Goal: Task Accomplishment & Management: Complete application form

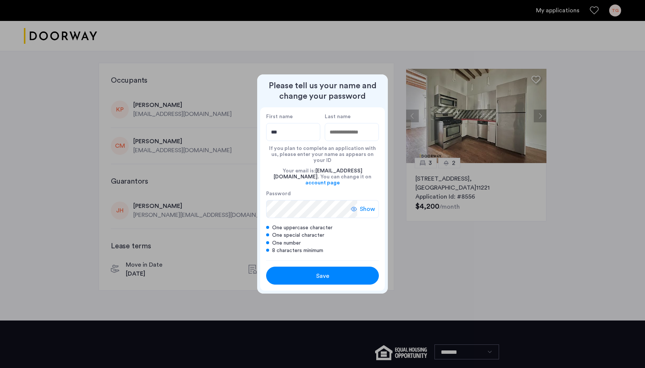
type input "***"
type input "******"
click at [276, 171] on div "Your email is: [PERSON_NAME][EMAIL_ADDRESS][DOMAIN_NAME] . You can change it on…" at bounding box center [322, 176] width 113 height 27
click at [347, 274] on button "Save" at bounding box center [322, 275] width 113 height 18
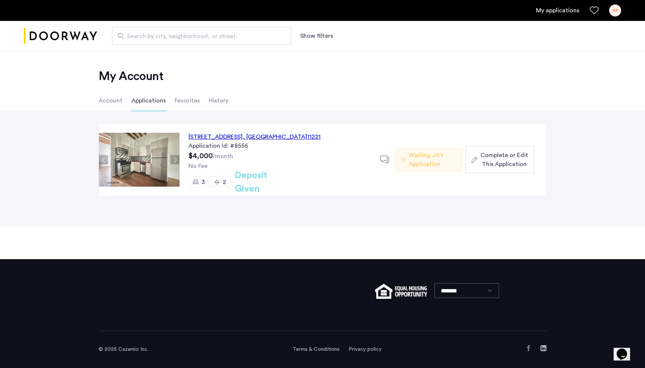
click at [247, 182] on h2 "Deposit Given" at bounding box center [264, 181] width 59 height 27
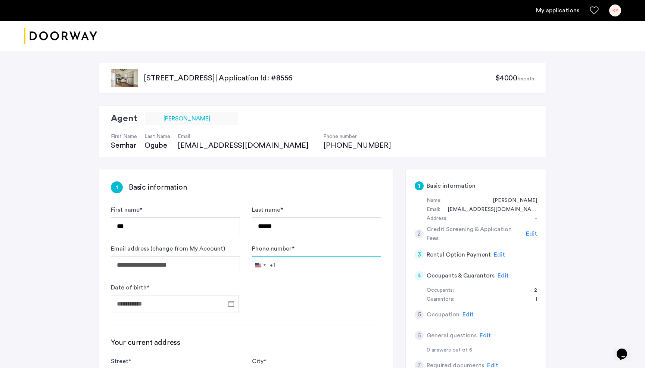
click at [312, 260] on input "Phone number *" at bounding box center [316, 265] width 129 height 18
type input "**********"
click at [188, 302] on input "Date of birth *" at bounding box center [175, 304] width 128 height 18
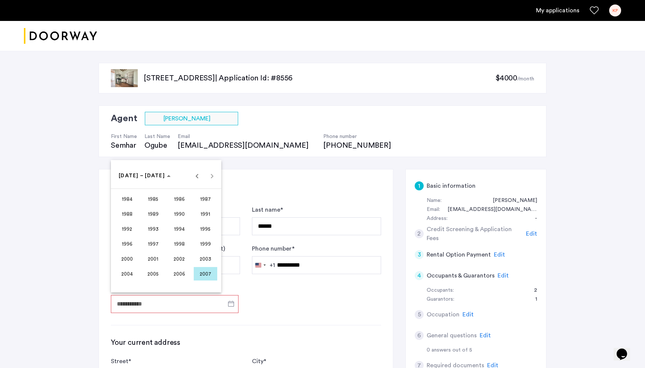
click at [233, 301] on div at bounding box center [322, 184] width 645 height 368
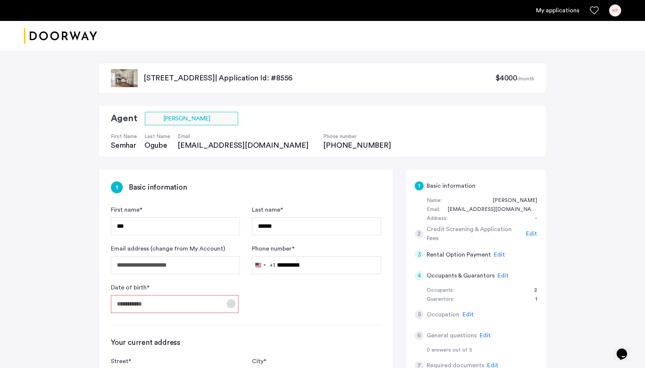
click at [231, 303] on span "Open calendar" at bounding box center [231, 303] width 18 height 18
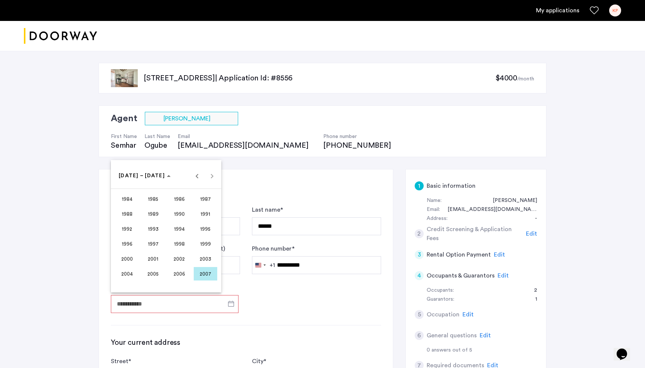
click at [174, 301] on div at bounding box center [322, 184] width 645 height 368
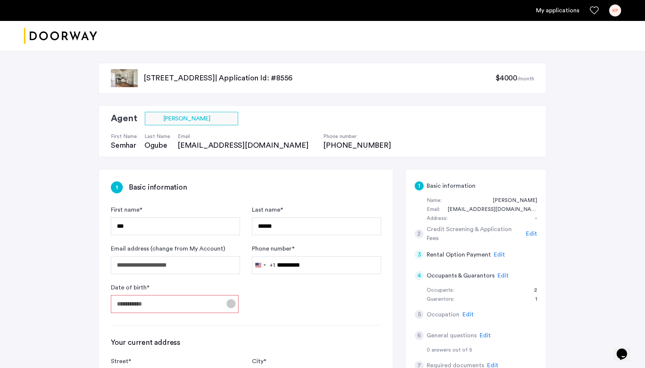
click at [234, 301] on span "Open calendar" at bounding box center [231, 303] width 18 height 18
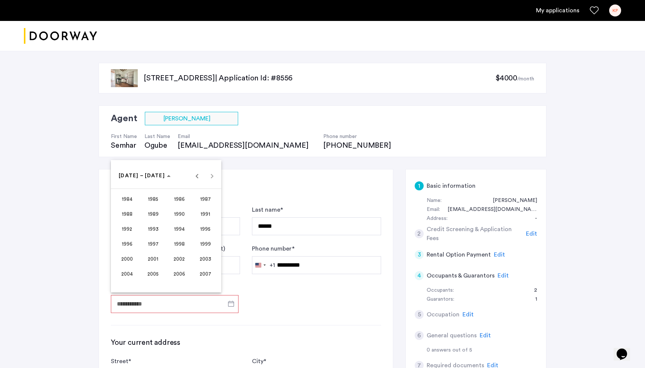
click at [391, 140] on div at bounding box center [322, 184] width 645 height 368
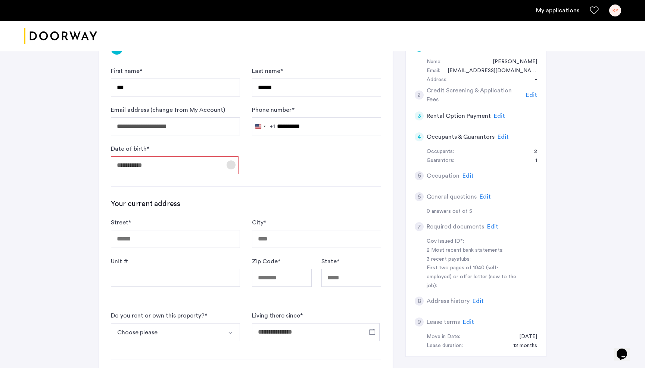
scroll to position [137, 0]
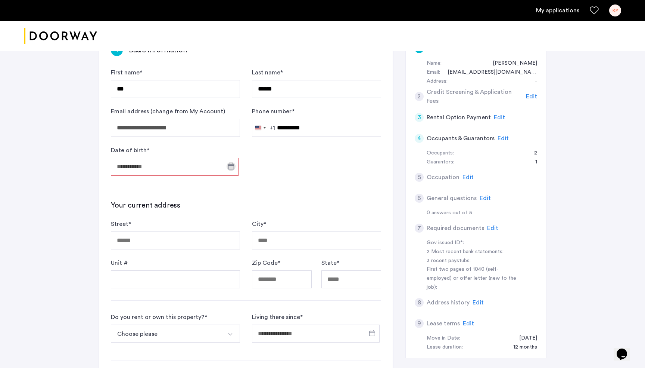
click at [497, 118] on span "Edit" at bounding box center [499, 117] width 11 height 6
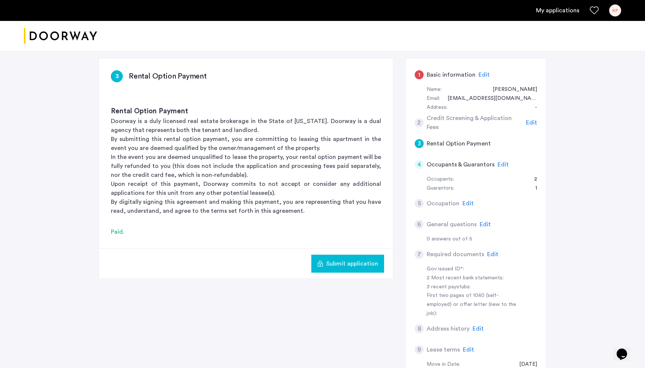
scroll to position [105, 0]
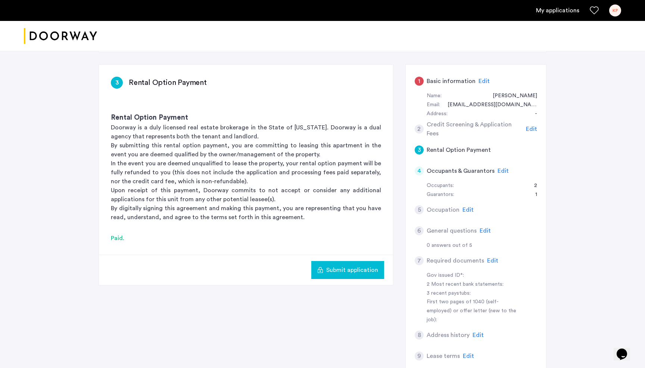
click at [422, 84] on div "1 Basic information Edit" at bounding box center [476, 81] width 123 height 21
click at [482, 81] on span "Edit" at bounding box center [484, 81] width 11 height 6
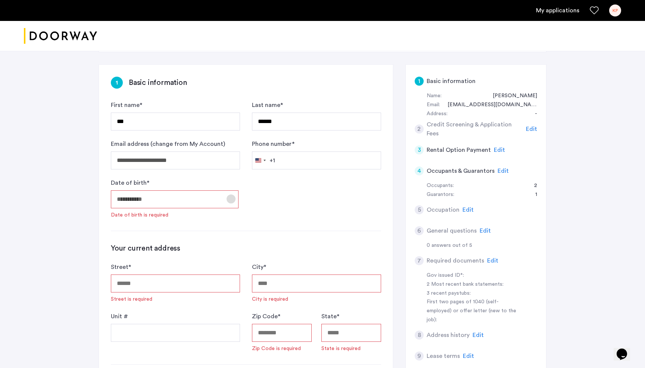
click at [230, 199] on span "Open calendar" at bounding box center [231, 199] width 18 height 18
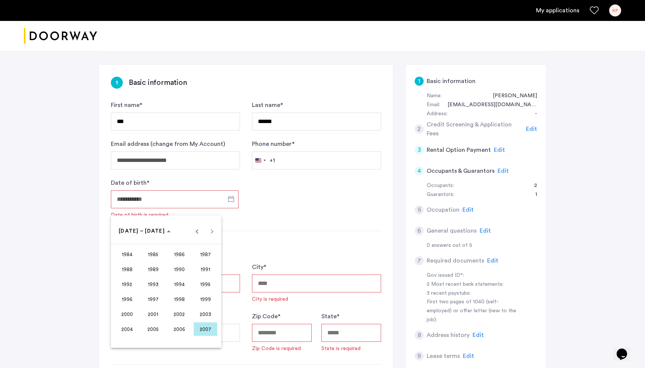
click at [130, 301] on span "1996" at bounding box center [127, 298] width 24 height 13
click at [127, 295] on span "SEP" at bounding box center [127, 298] width 24 height 13
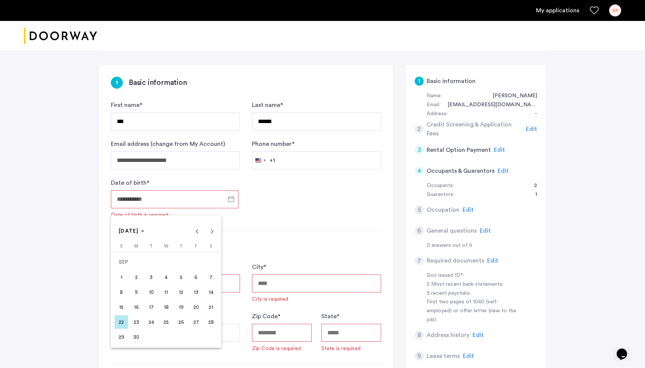
click at [179, 277] on span "5" at bounding box center [180, 276] width 13 height 13
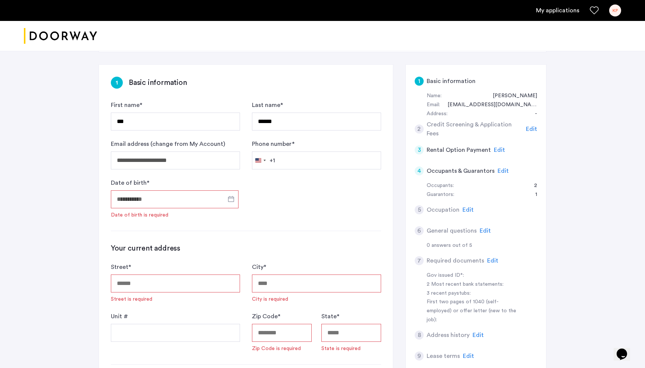
type input "**********"
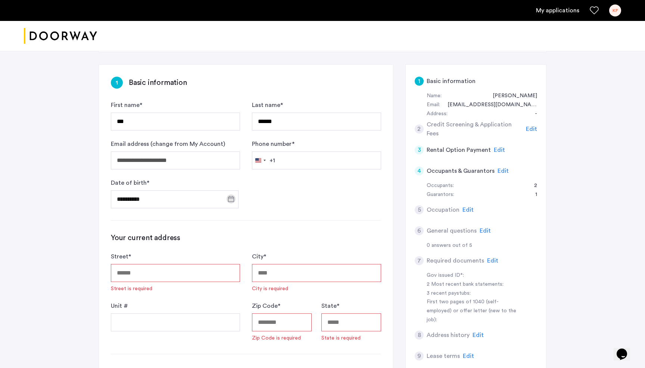
click at [188, 280] on input "Street *" at bounding box center [175, 273] width 129 height 18
type input "**********"
type input "********"
type input "*****"
type input "**"
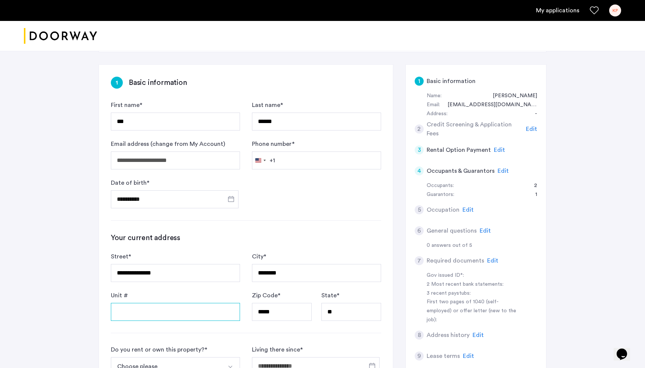
click at [192, 314] on input "Unit #" at bounding box center [175, 312] width 129 height 18
type input "*"
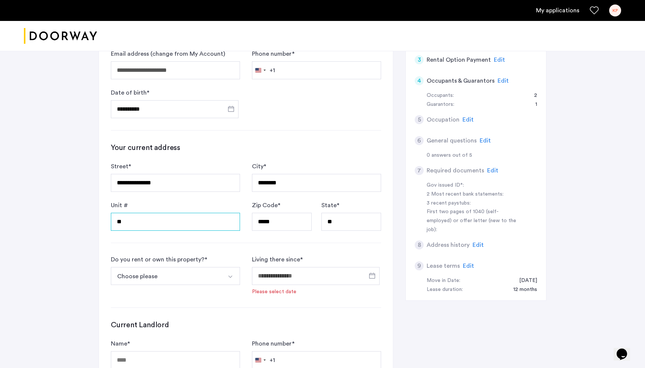
scroll to position [197, 0]
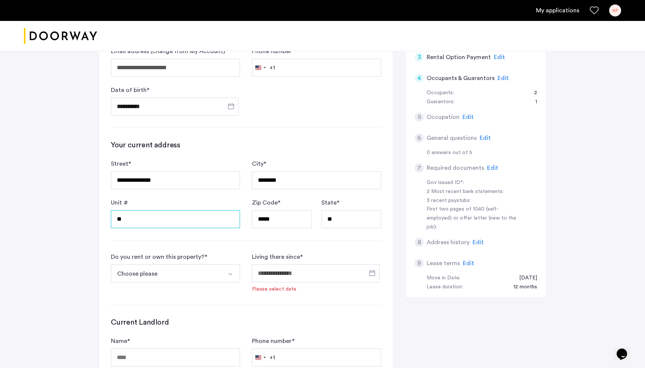
type input "**"
click at [236, 259] on div "Do you rent or own this property? * Choose please I rent this property I own th…" at bounding box center [175, 272] width 129 height 40
click at [227, 278] on button "Select option" at bounding box center [231, 273] width 18 height 18
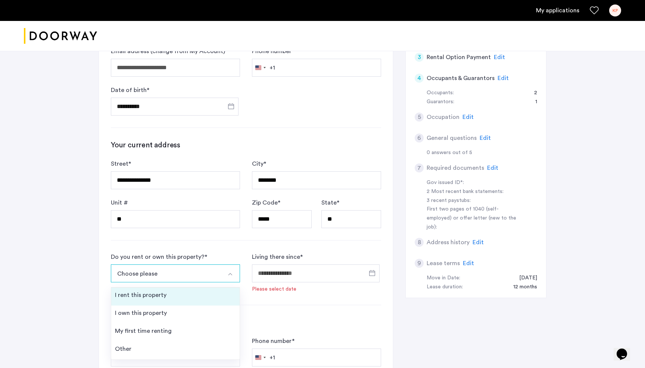
click at [149, 293] on div "I rent this property" at bounding box center [141, 294] width 52 height 9
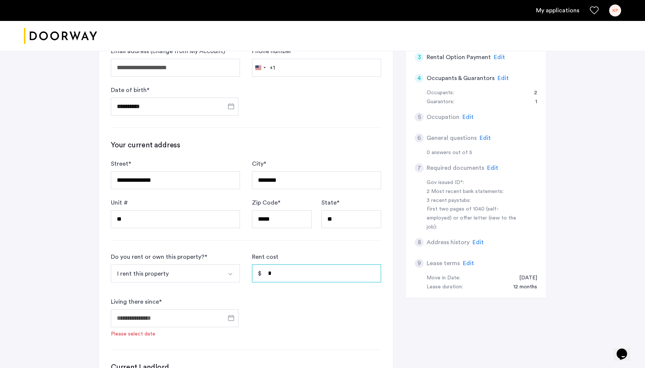
click at [300, 275] on input "*" at bounding box center [316, 273] width 129 height 18
type input "*****"
click at [194, 319] on input "Living there since *" at bounding box center [175, 318] width 128 height 18
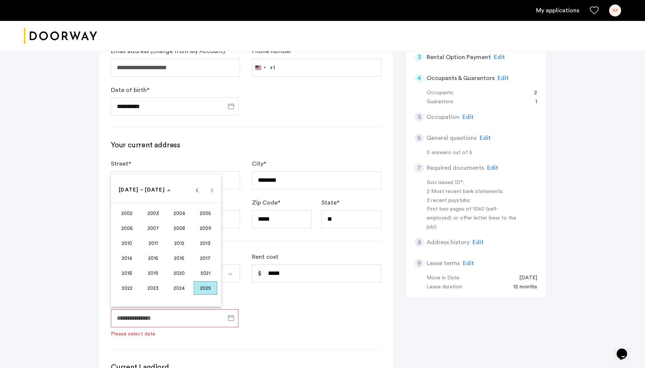
click at [204, 286] on span "2025" at bounding box center [206, 287] width 24 height 13
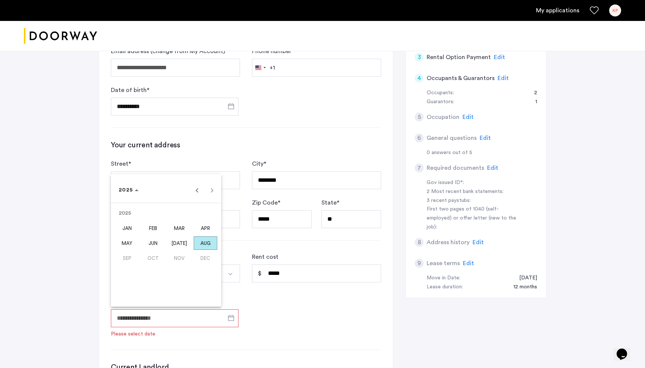
click at [182, 243] on span "[DATE]" at bounding box center [180, 242] width 24 height 13
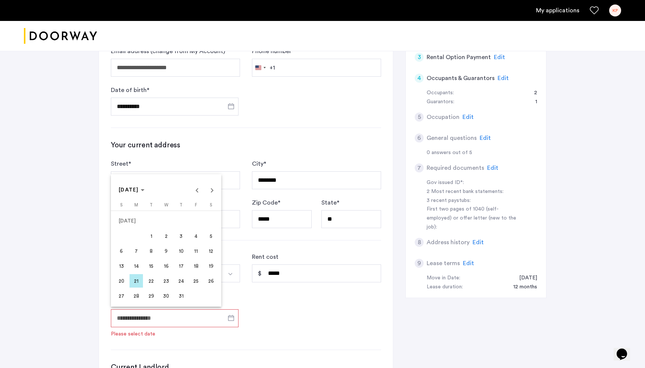
click at [150, 235] on span "1" at bounding box center [151, 235] width 13 height 13
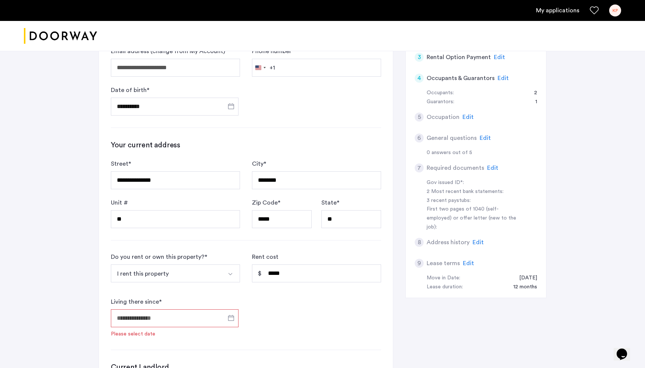
type input "**********"
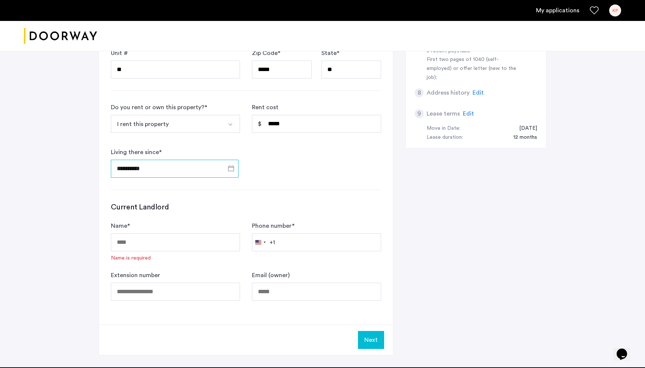
scroll to position [356, 0]
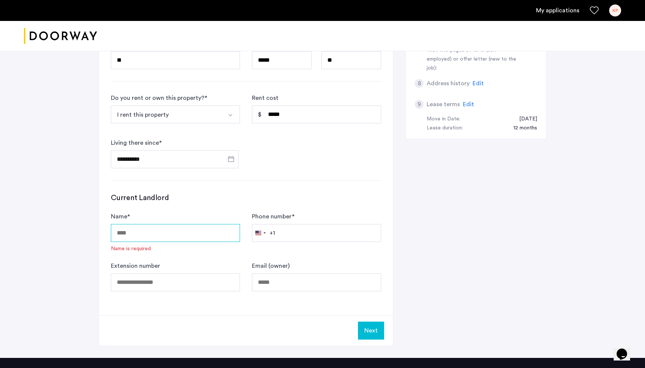
click at [174, 230] on input "Name *" at bounding box center [175, 233] width 129 height 18
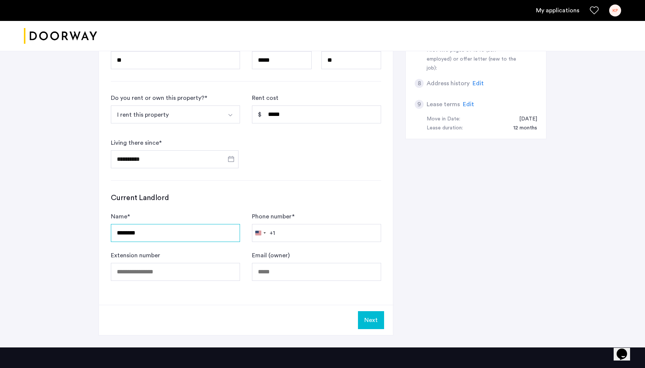
type input "********"
type input "**********"
click at [325, 315] on div "Next" at bounding box center [246, 319] width 294 height 30
click at [367, 316] on button "Next" at bounding box center [371, 320] width 26 height 18
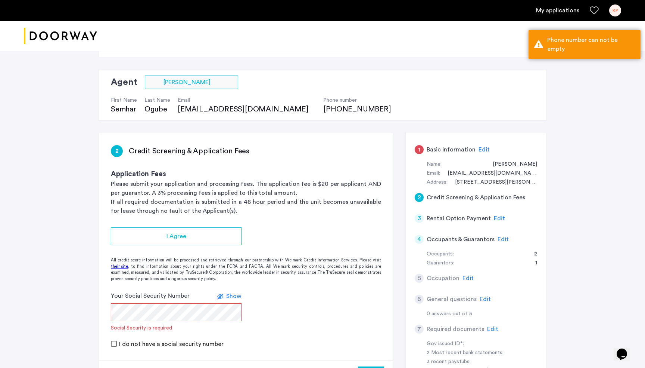
scroll to position [35, 0]
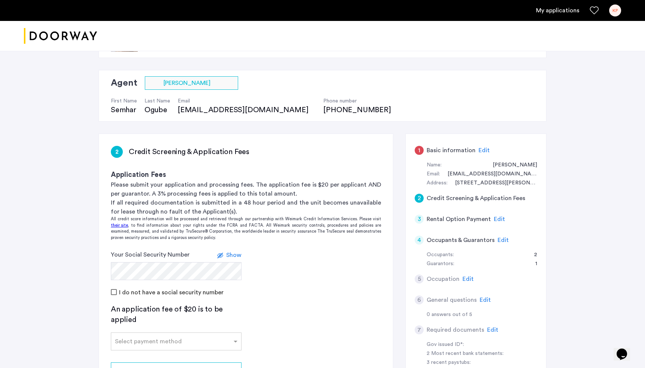
click at [305, 268] on form "Your Social Security Number Show I do not have a social security number" at bounding box center [246, 273] width 294 height 46
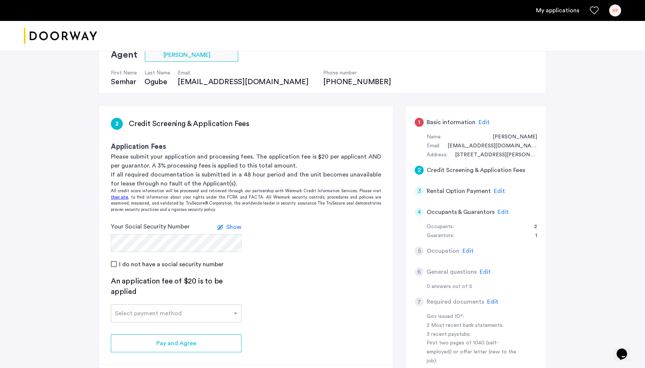
scroll to position [76, 0]
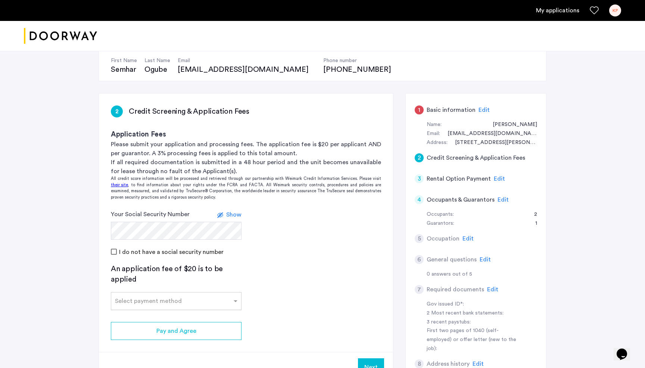
click at [229, 300] on div at bounding box center [176, 298] width 130 height 9
click at [309, 198] on div "All credit score information will be processed and retrieved through our partne…" at bounding box center [246, 188] width 294 height 25
click at [422, 109] on div "1" at bounding box center [419, 109] width 9 height 9
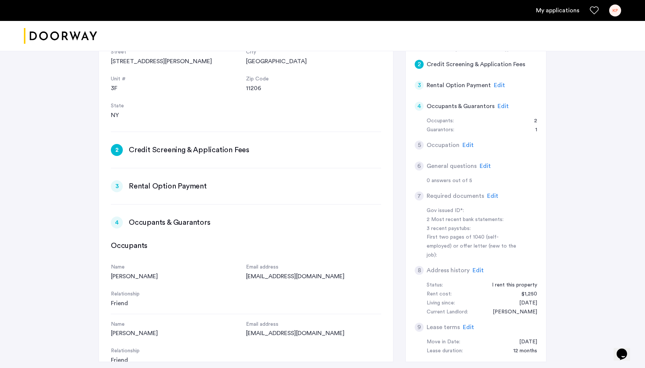
scroll to position [101, 0]
click at [218, 146] on h3 "Credit Screening & Application Fees" at bounding box center [189, 149] width 121 height 10
click at [121, 149] on div "2" at bounding box center [117, 149] width 12 height 12
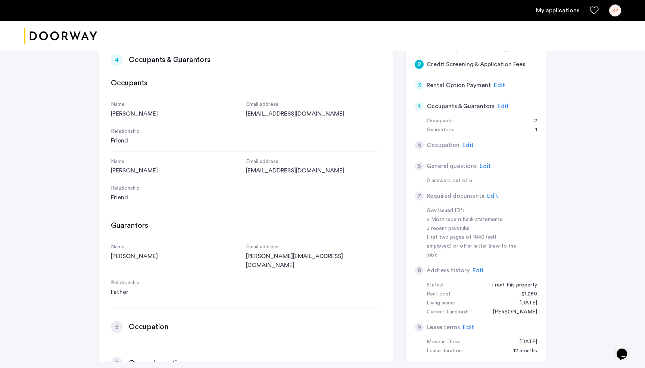
scroll to position [262, 0]
click at [463, 146] on span "Edit" at bounding box center [468, 145] width 11 height 6
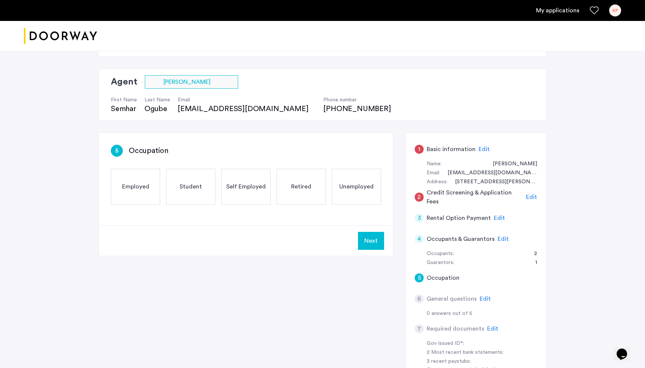
scroll to position [34, 0]
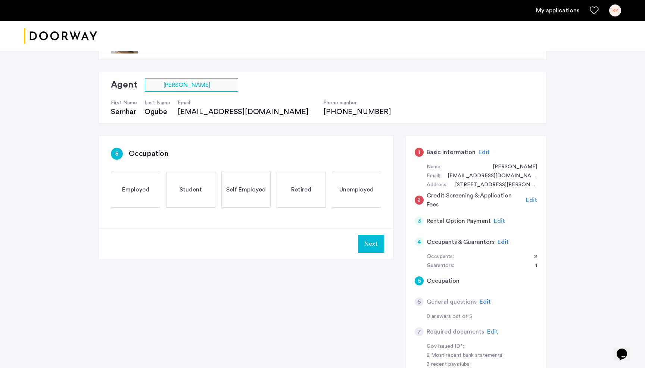
click at [500, 241] on span "Edit" at bounding box center [503, 242] width 11 height 6
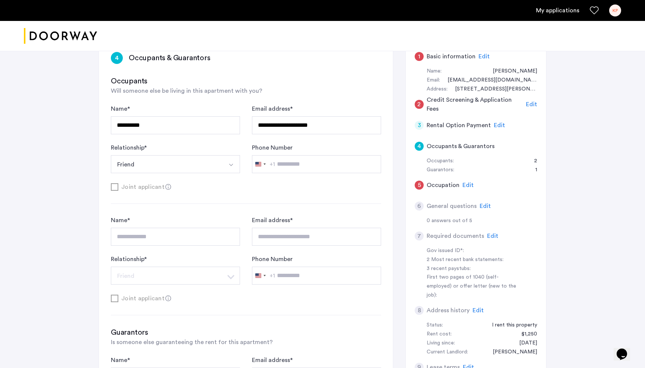
scroll to position [125, 0]
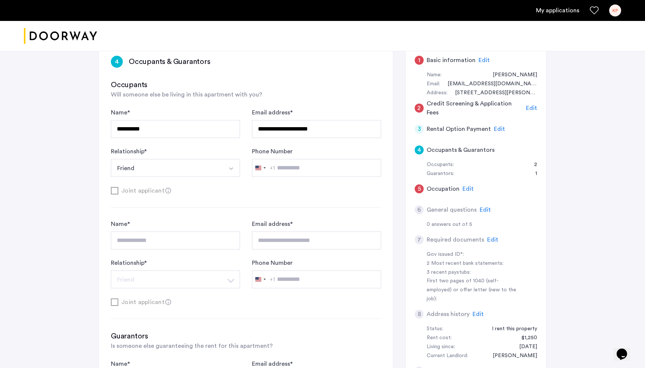
click at [422, 60] on div "1" at bounding box center [419, 60] width 9 height 9
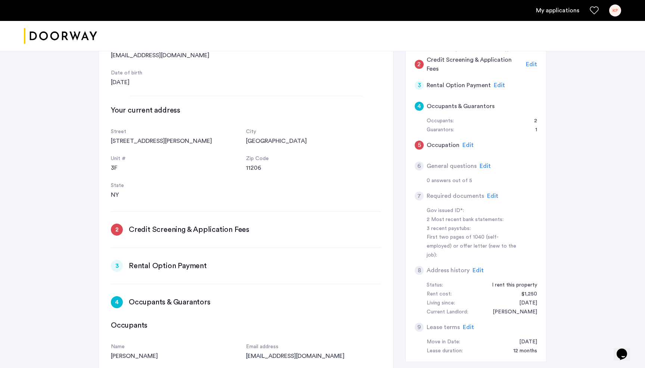
scroll to position [0, 0]
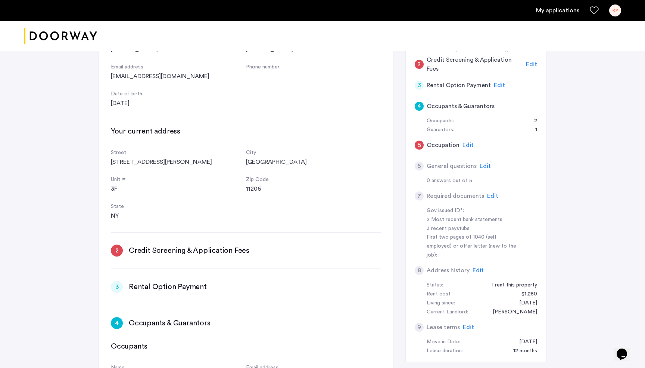
click at [421, 65] on div "2" at bounding box center [419, 64] width 9 height 9
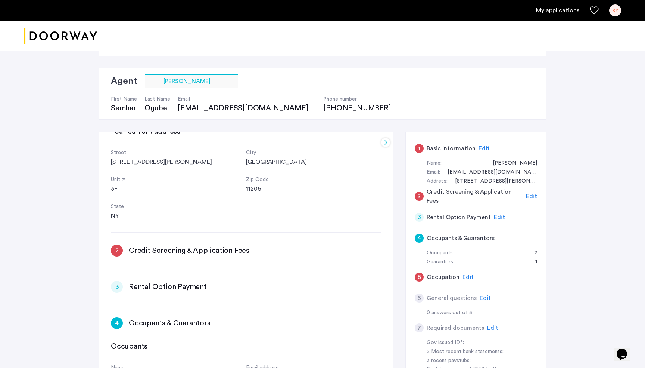
scroll to position [16, 0]
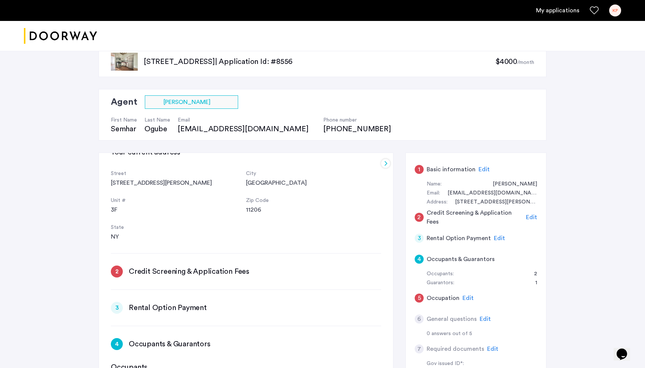
click at [487, 169] on div "1 Basic information Edit" at bounding box center [476, 169] width 123 height 21
click at [483, 169] on span "Edit" at bounding box center [484, 169] width 11 height 6
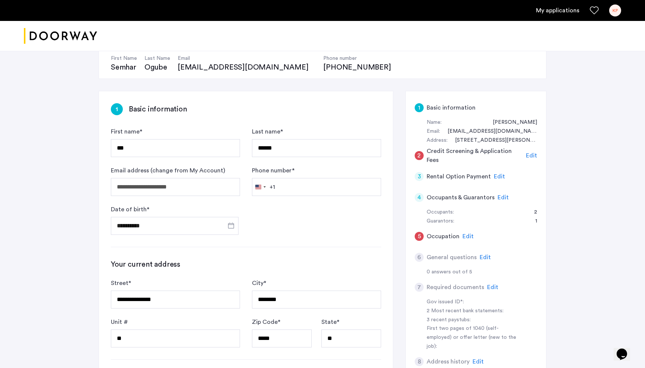
scroll to position [0, 0]
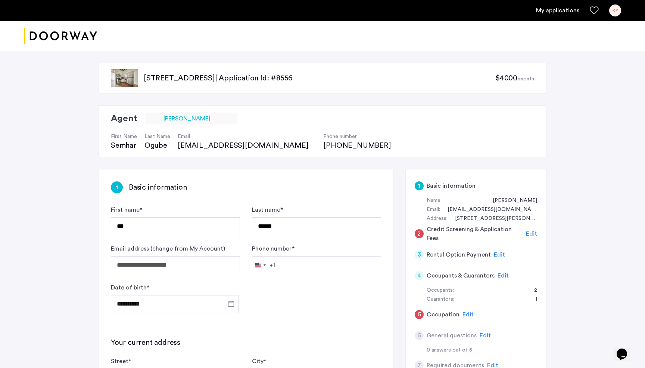
click at [531, 236] on span "Edit" at bounding box center [531, 233] width 11 height 6
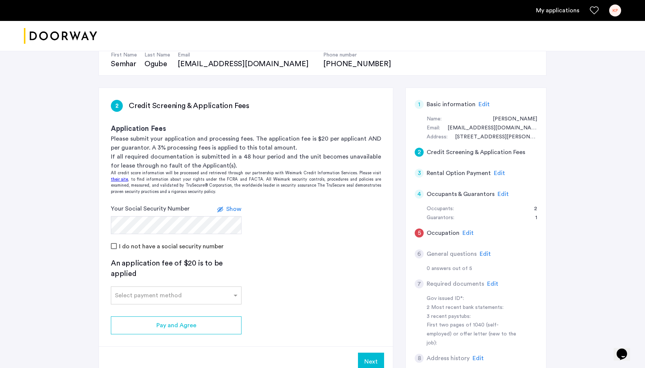
scroll to position [111, 0]
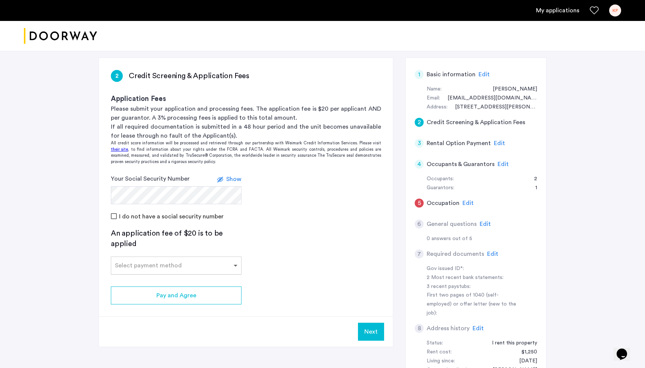
click at [232, 267] on span at bounding box center [236, 265] width 9 height 9
click at [146, 283] on span "Credit Card" at bounding box center [131, 282] width 33 height 6
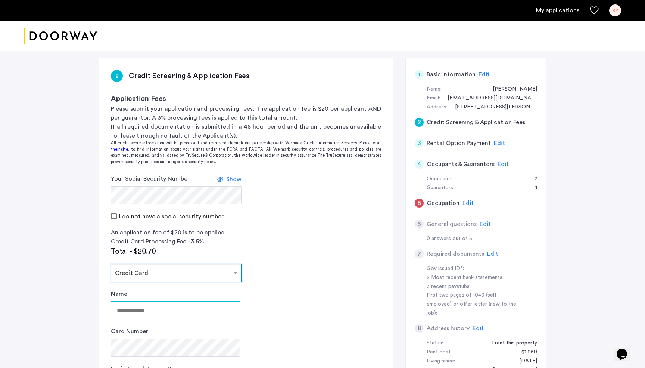
click at [199, 302] on input "Name" at bounding box center [175, 310] width 129 height 18
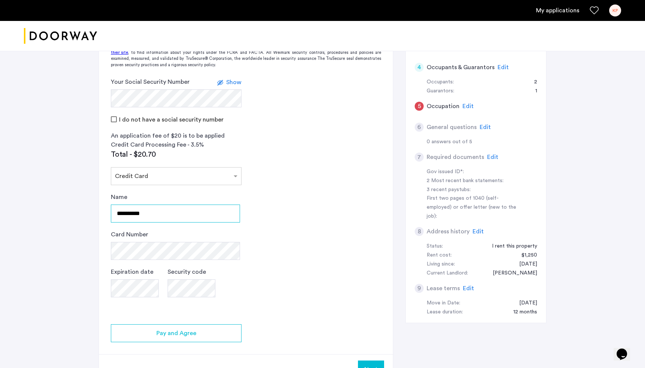
scroll to position [222, 0]
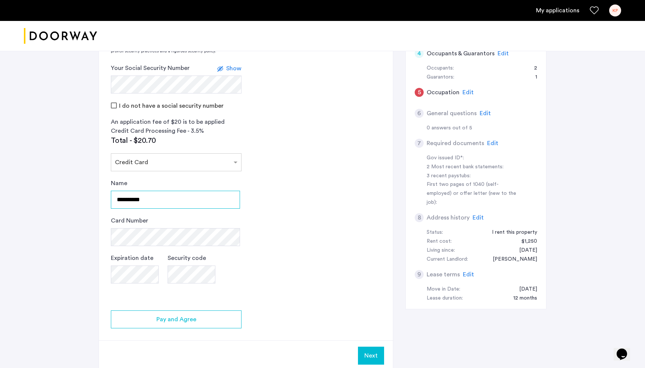
type input "**********"
click at [359, 147] on app-credit-screening "2 Credit Screening & Application Fees Application Fees Please submit your appli…" at bounding box center [246, 158] width 294 height 423
click at [337, 223] on app-credit-screening "2 Credit Screening & Application Fees Application Fees Please submit your appli…" at bounding box center [246, 158] width 294 height 423
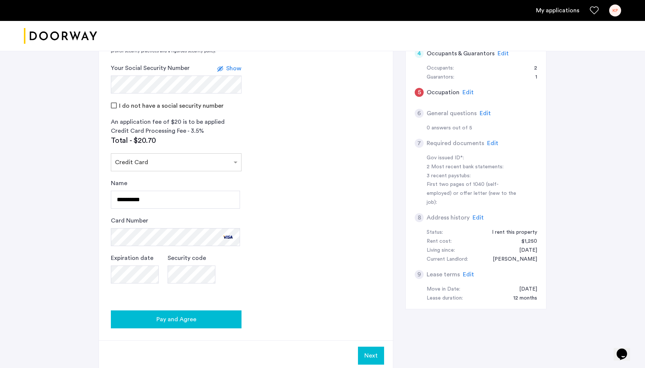
click at [183, 314] on button "Pay and Agree" at bounding box center [176, 319] width 131 height 18
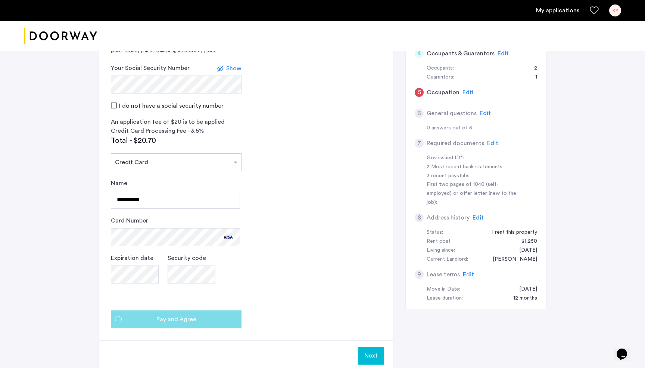
scroll to position [0, 0]
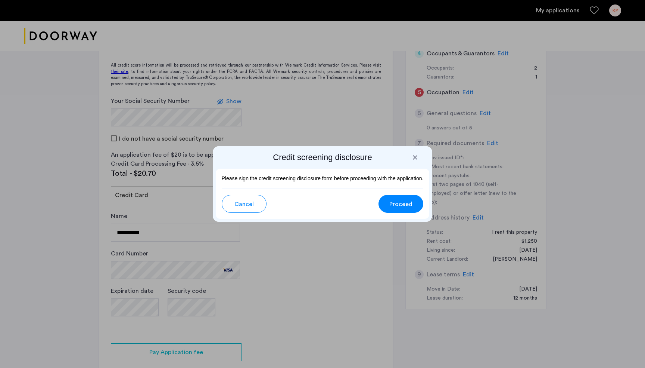
click at [400, 202] on span "Proceed" at bounding box center [401, 203] width 23 height 9
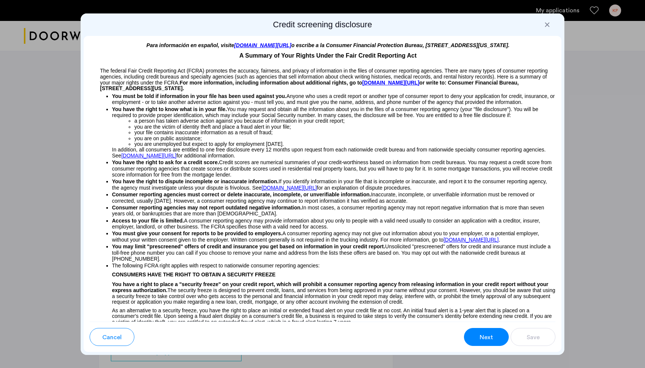
click at [484, 338] on span "Next" at bounding box center [486, 336] width 13 height 9
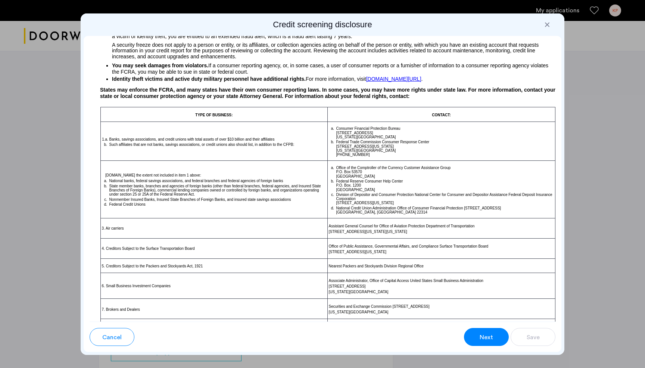
click at [484, 338] on span "Next" at bounding box center [486, 336] width 13 height 9
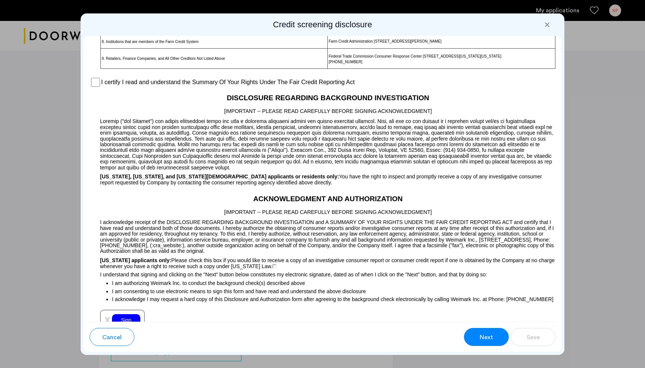
click at [484, 338] on span "Next" at bounding box center [486, 336] width 13 height 9
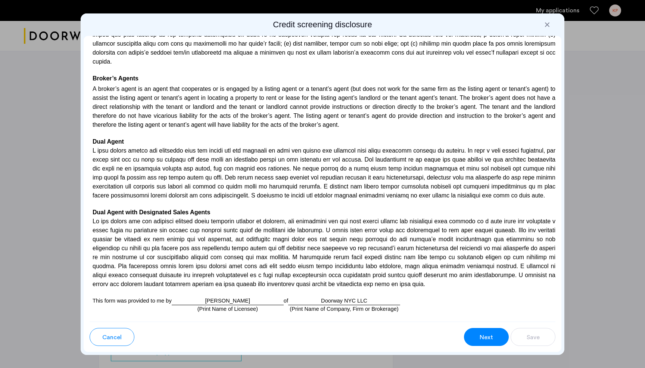
scroll to position [1936, 0]
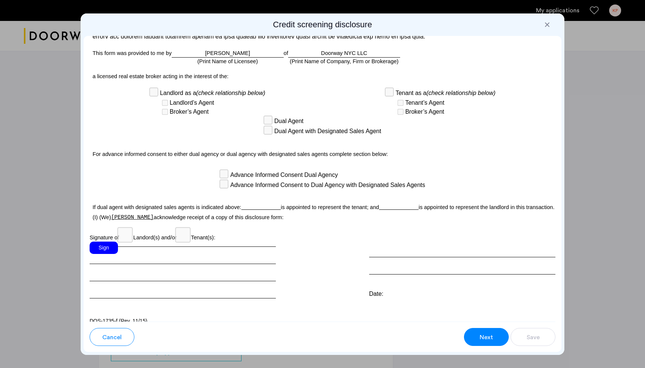
click at [99, 243] on div "Sign" at bounding box center [104, 247] width 28 height 12
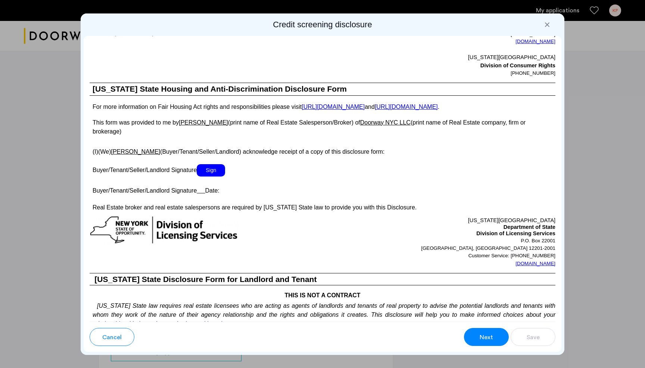
scroll to position [1212, 0]
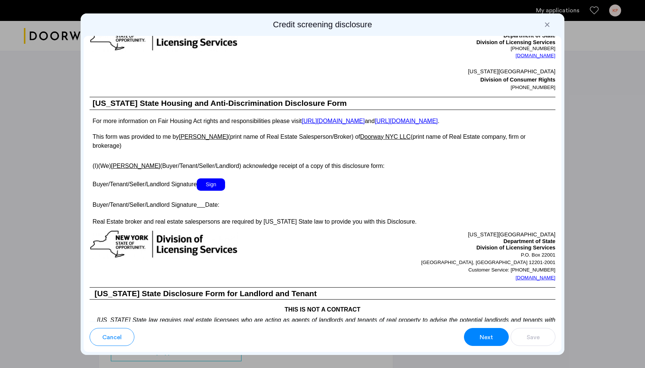
click at [215, 178] on span "Sign" at bounding box center [211, 184] width 28 height 12
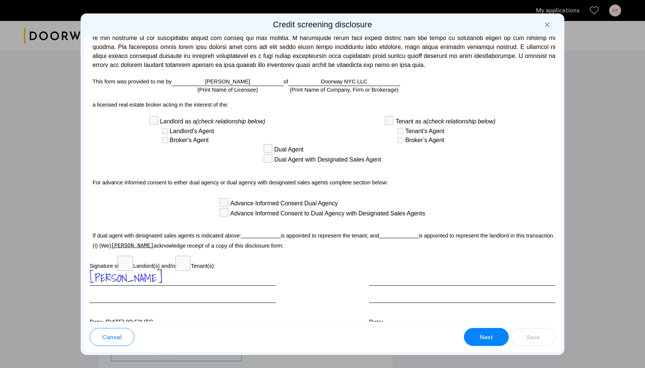
scroll to position [1938, 0]
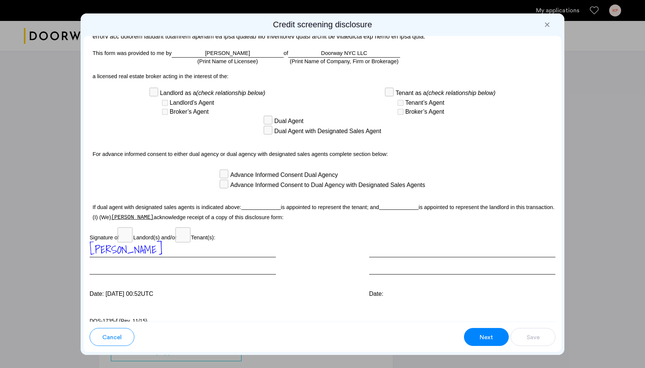
click at [477, 334] on button "Next" at bounding box center [486, 337] width 45 height 18
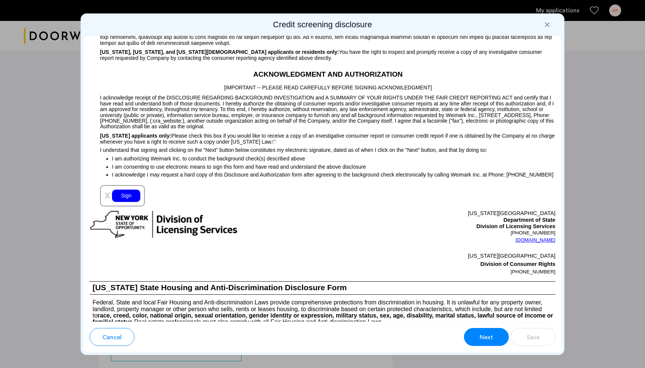
scroll to position [727, 0]
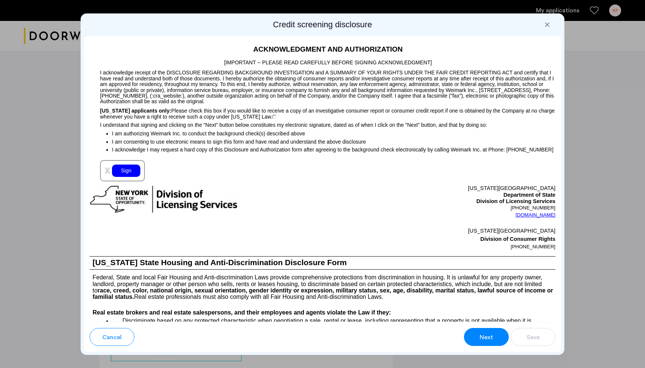
click at [123, 167] on div "Sign" at bounding box center [126, 170] width 28 height 12
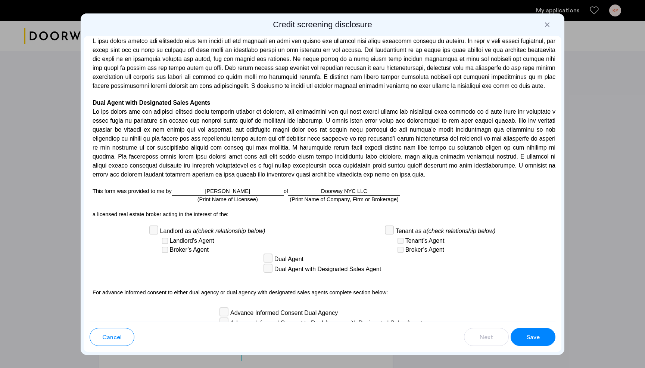
scroll to position [1954, 0]
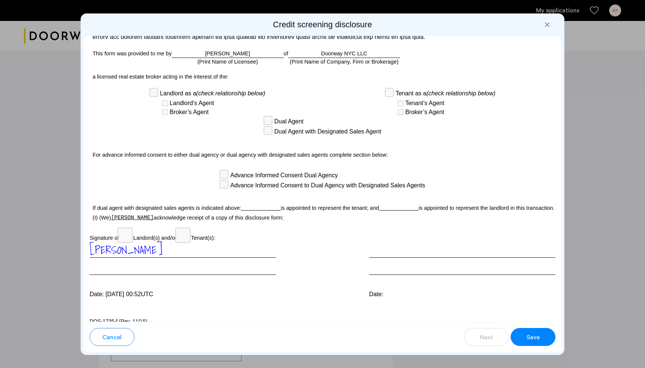
click at [531, 333] on span "Save" at bounding box center [533, 336] width 13 height 9
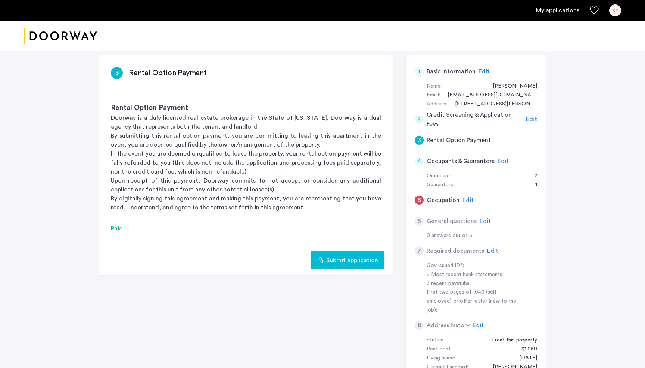
scroll to position [110, 0]
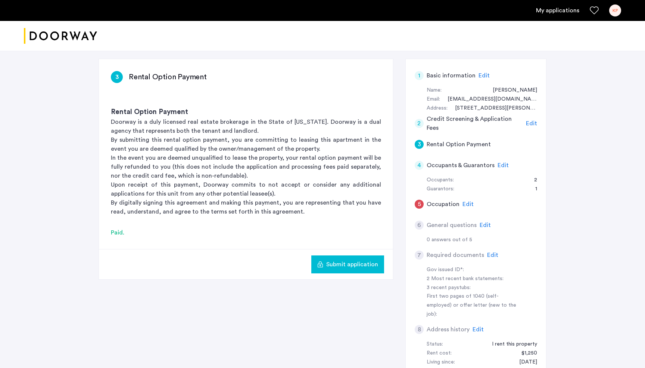
click at [465, 203] on span "Edit" at bounding box center [468, 204] width 11 height 6
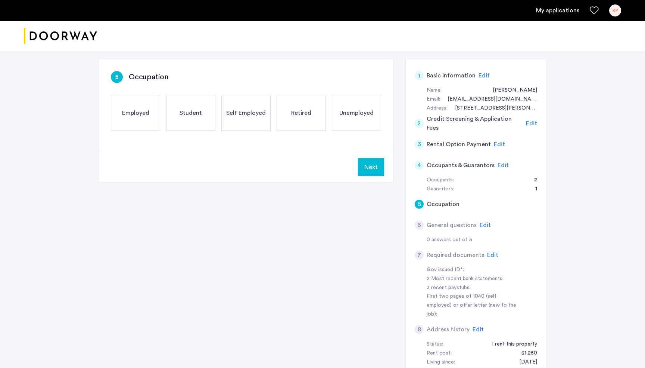
click at [140, 117] on span "Employed" at bounding box center [135, 112] width 27 height 9
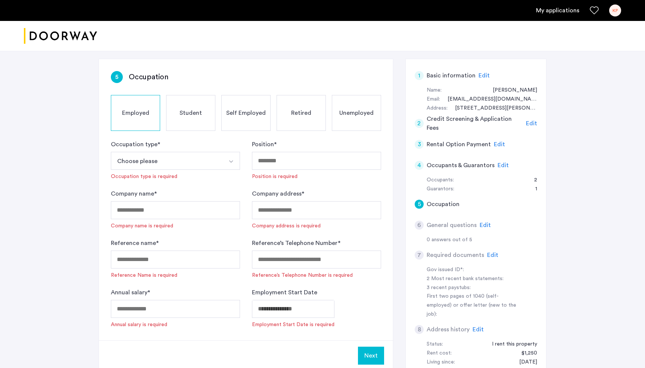
click at [193, 162] on button "Choose please" at bounding box center [167, 161] width 112 height 18
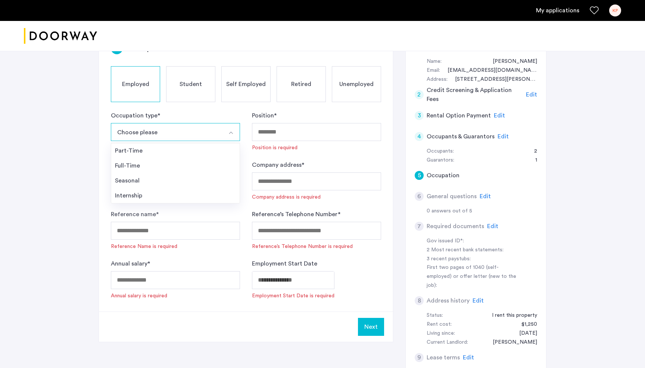
scroll to position [132, 0]
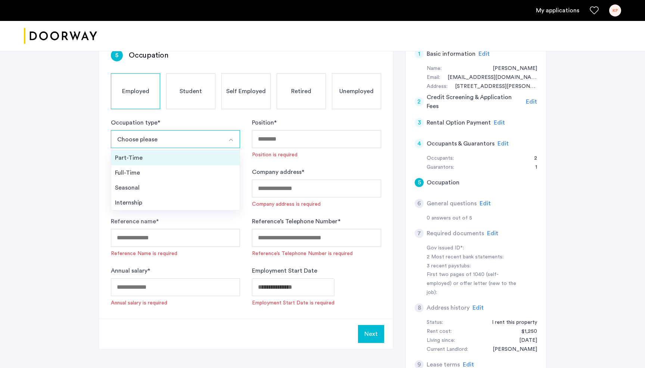
click at [137, 162] on li "Part-Time" at bounding box center [175, 157] width 128 height 15
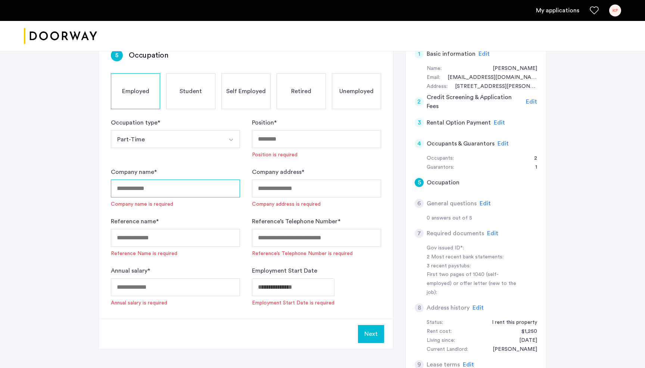
click at [180, 191] on input "Company name *" at bounding box center [175, 188] width 129 height 18
type input "**********"
click at [190, 235] on input "Reference name *" at bounding box center [175, 238] width 129 height 18
click at [167, 289] on input "Annual salary *" at bounding box center [175, 287] width 129 height 18
click at [161, 241] on input "Reference name *" at bounding box center [175, 238] width 129 height 18
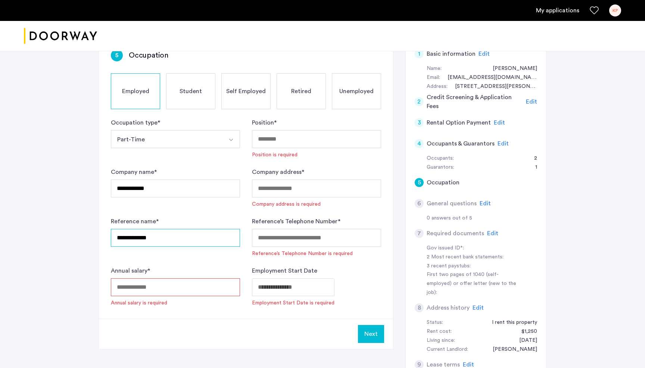
type input "**********"
click at [189, 285] on input "Annual salary *" at bounding box center [175, 287] width 129 height 18
click at [154, 218] on label "Reference name *" at bounding box center [135, 221] width 48 height 9
click at [154, 229] on input "**********" at bounding box center [175, 238] width 129 height 18
click at [291, 153] on div "Position is required" at bounding box center [275, 154] width 46 height 7
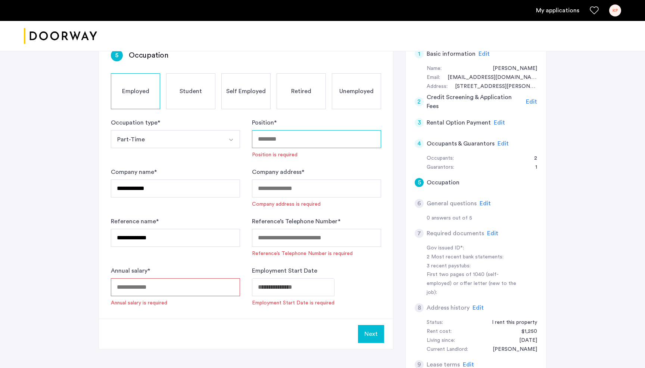
click at [291, 139] on input "Position *" at bounding box center [316, 139] width 129 height 18
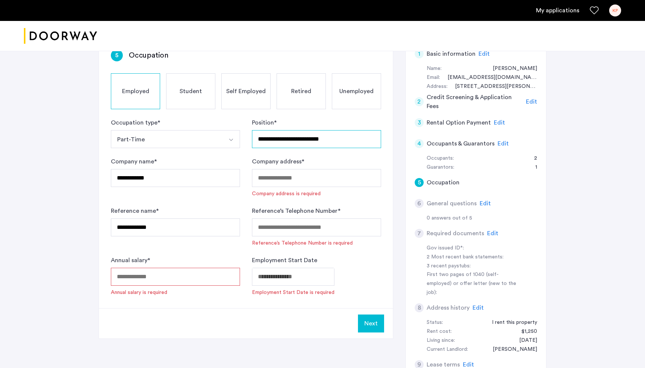
type input "**********"
click at [302, 193] on div "Company address is required" at bounding box center [286, 193] width 69 height 7
click at [305, 182] on input "Company address *" at bounding box center [316, 178] width 129 height 18
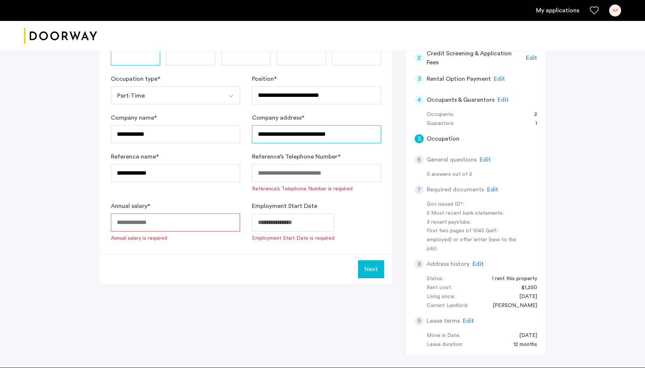
scroll to position [178, 0]
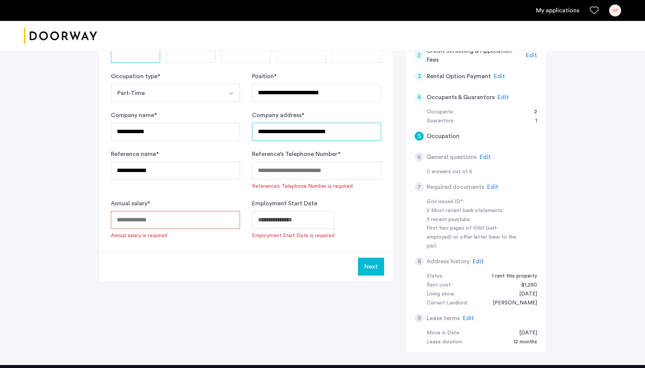
type input "**********"
click at [292, 166] on input "Reference’s Telephone Number *" at bounding box center [316, 170] width 129 height 18
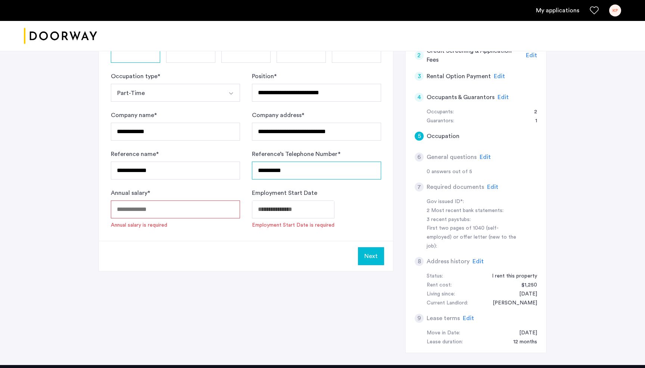
type input "**********"
click at [280, 189] on body "**********" at bounding box center [322, 6] width 645 height 368
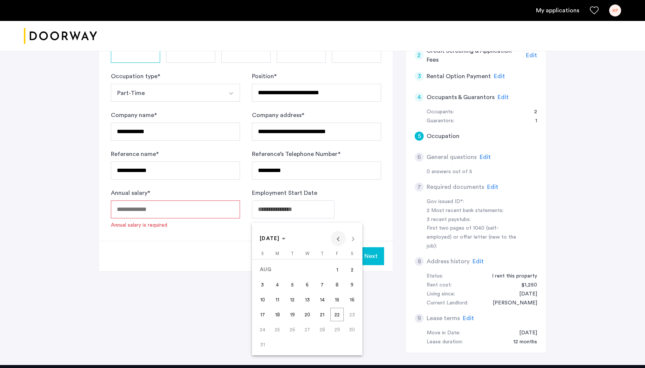
click at [337, 239] on span "Previous month" at bounding box center [338, 238] width 15 height 15
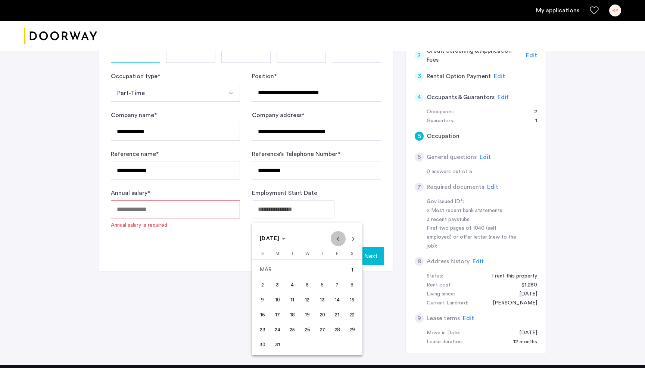
click at [337, 239] on span "Previous month" at bounding box center [338, 238] width 15 height 15
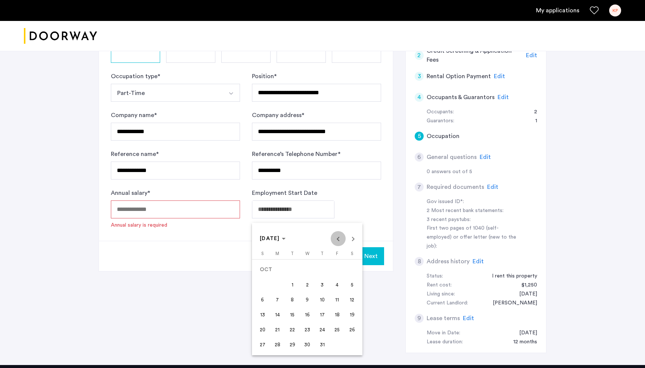
click at [337, 239] on span "Previous month" at bounding box center [338, 238] width 15 height 15
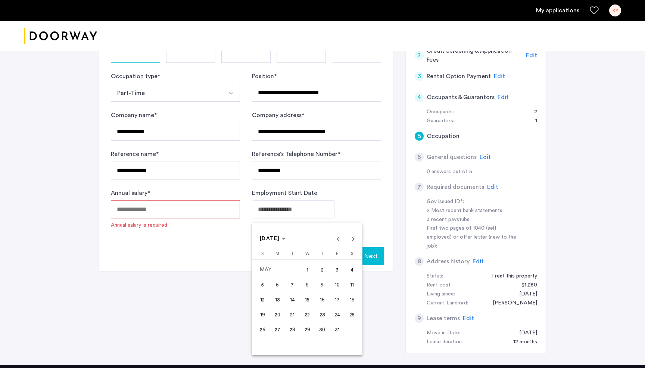
click at [279, 300] on span "13" at bounding box center [277, 298] width 13 height 13
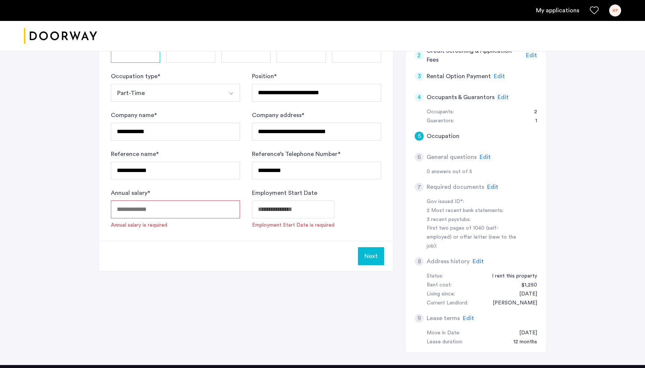
type input "**********"
click at [171, 214] on input "Annual salary *" at bounding box center [175, 209] width 129 height 18
click at [159, 210] on input "Annual salary *" at bounding box center [175, 209] width 129 height 18
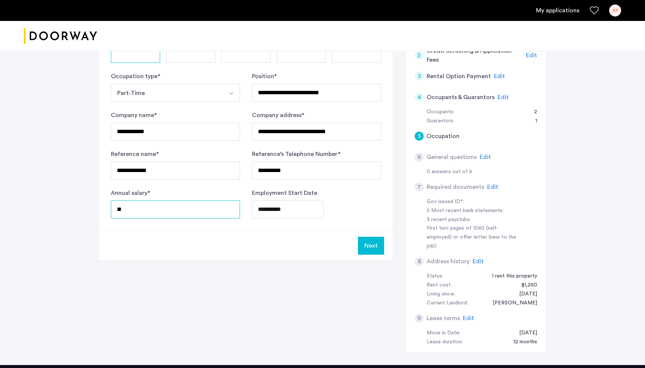
type input "*"
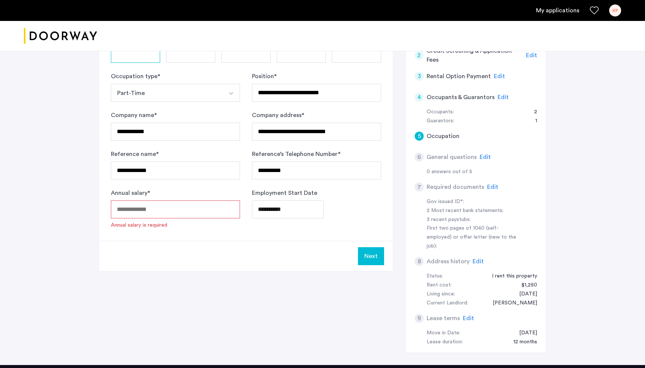
type input "*"
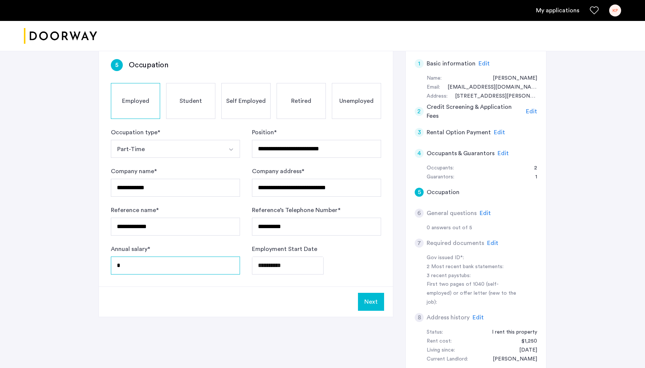
scroll to position [123, 0]
type input "*****"
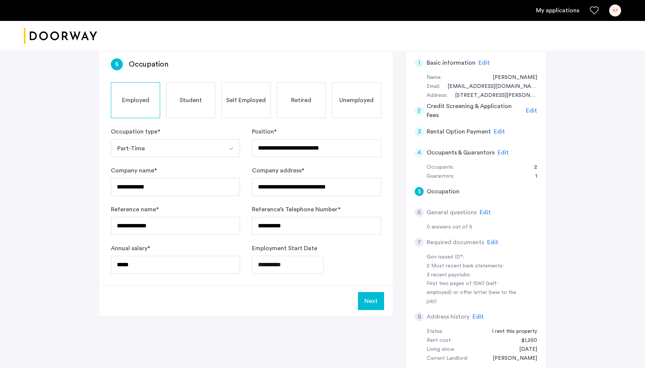
click at [83, 268] on div "**********" at bounding box center [322, 174] width 645 height 492
click at [372, 304] on button "Next" at bounding box center [371, 301] width 26 height 18
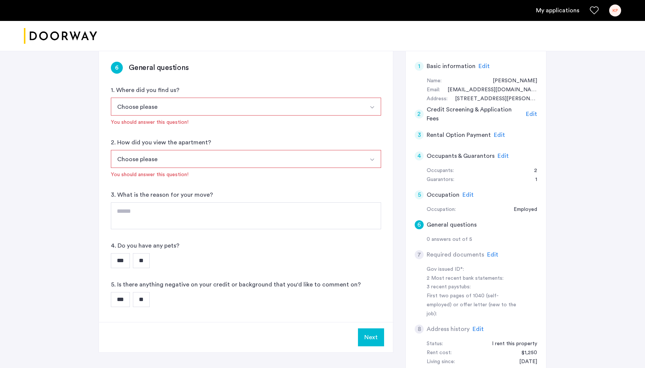
scroll to position [126, 0]
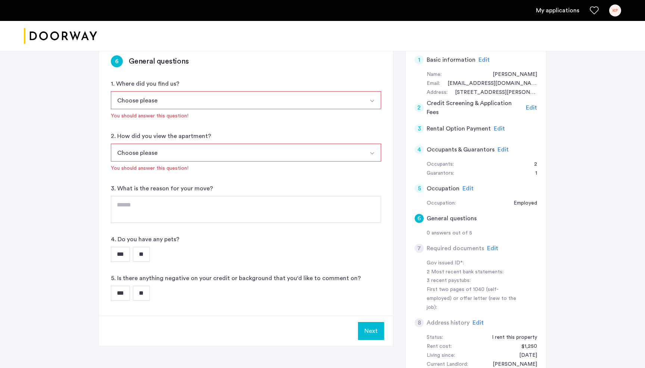
click at [494, 245] on span "Edit" at bounding box center [492, 248] width 11 height 6
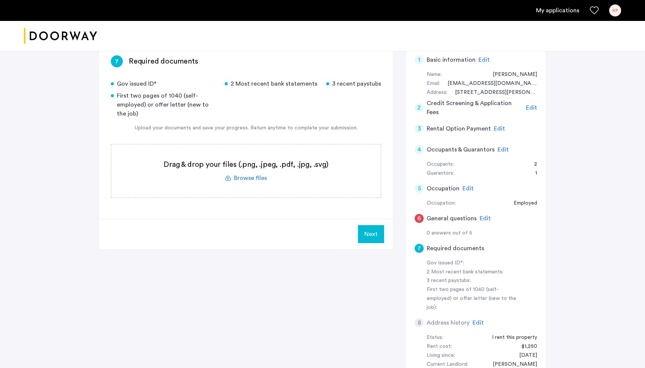
click at [471, 186] on span "Edit" at bounding box center [468, 188] width 11 height 6
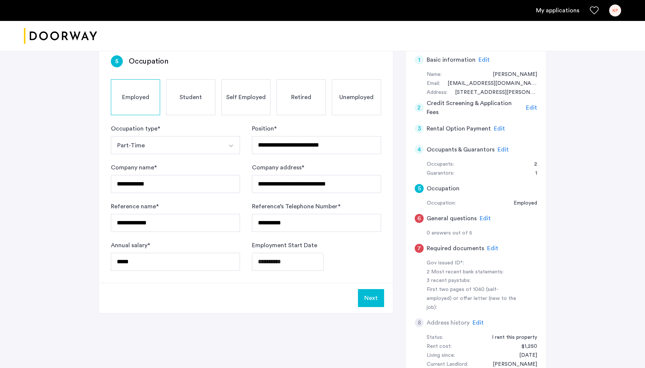
click at [375, 295] on button "Next" at bounding box center [371, 298] width 26 height 18
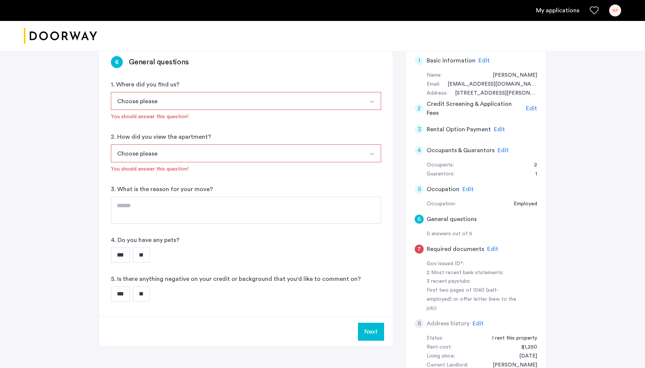
scroll to position [124, 0]
click at [465, 190] on span "Edit" at bounding box center [468, 190] width 11 height 6
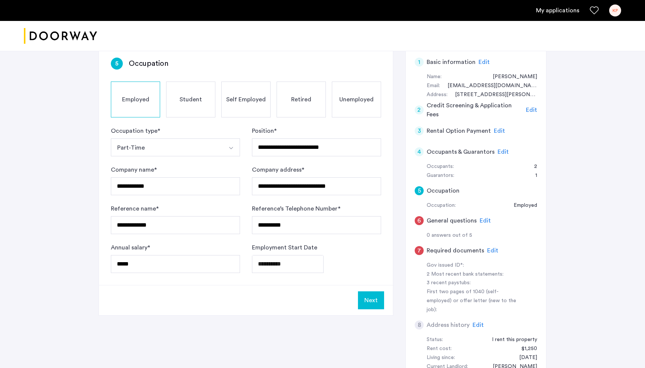
click at [483, 220] on span "Edit" at bounding box center [485, 220] width 11 height 6
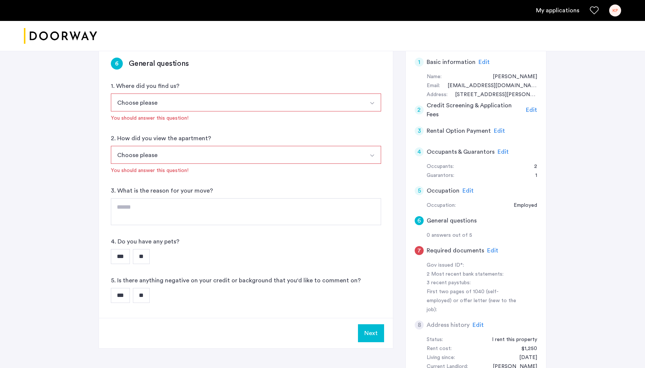
click at [217, 102] on button "Choose please" at bounding box center [237, 102] width 253 height 18
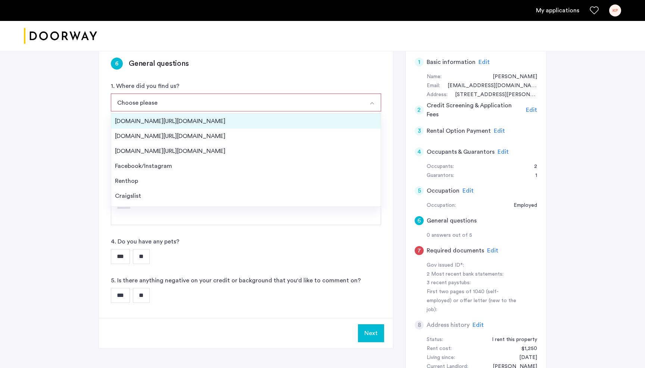
click at [181, 125] on div "[DOMAIN_NAME][URL][DOMAIN_NAME]" at bounding box center [246, 121] width 262 height 9
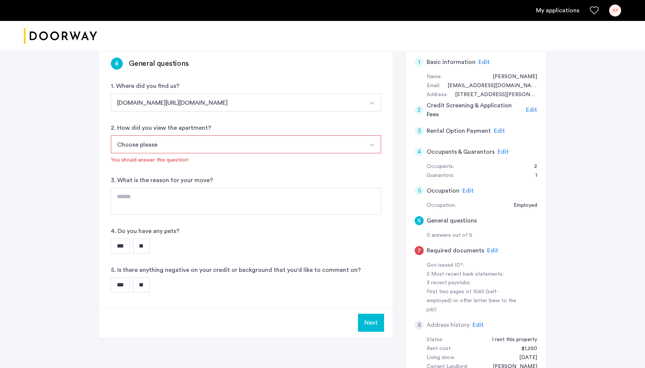
click at [184, 143] on button "Choose please" at bounding box center [237, 144] width 253 height 18
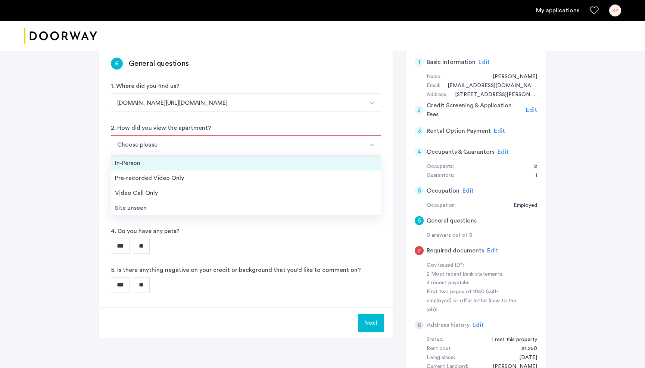
click at [165, 161] on div "In-Person" at bounding box center [246, 162] width 262 height 9
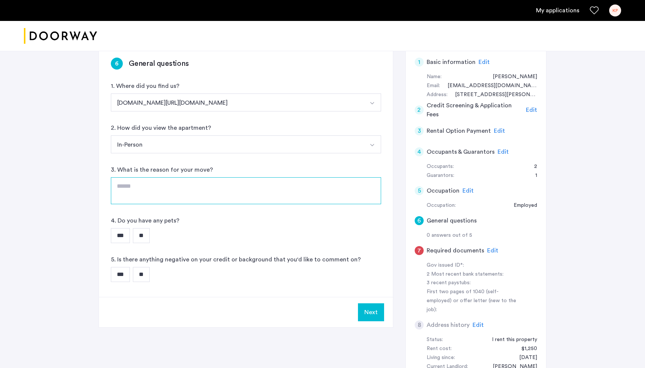
click at [179, 195] on textarea at bounding box center [246, 190] width 270 height 27
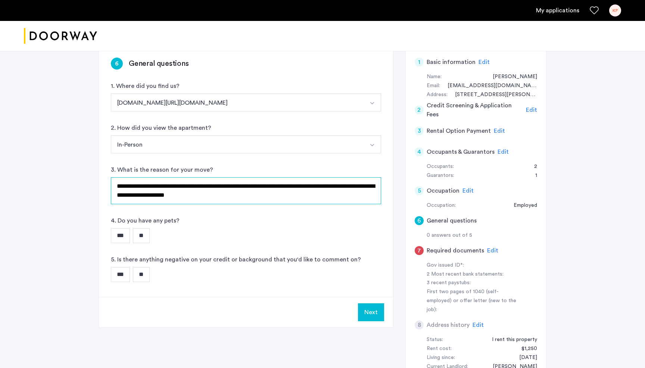
drag, startPoint x: 332, startPoint y: 187, endPoint x: 395, endPoint y: 220, distance: 71.5
click at [395, 220] on div "**********" at bounding box center [323, 236] width 448 height 383
drag, startPoint x: 263, startPoint y: 186, endPoint x: 226, endPoint y: 189, distance: 36.7
click at [226, 189] on textarea "**********" at bounding box center [246, 190] width 270 height 27
click at [267, 196] on textarea "**********" at bounding box center [246, 190] width 270 height 27
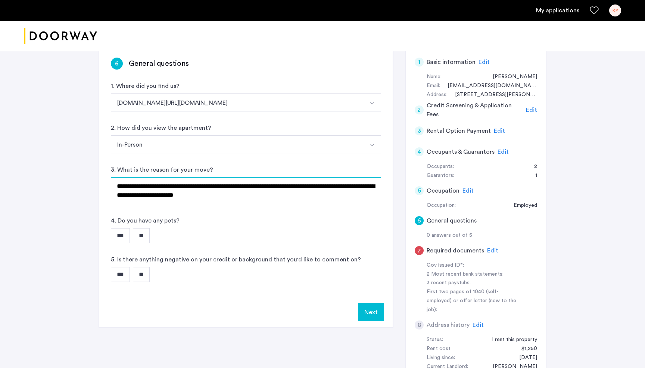
drag, startPoint x: 212, startPoint y: 187, endPoint x: 170, endPoint y: 187, distance: 41.8
click at [170, 187] on textarea "**********" at bounding box center [246, 190] width 270 height 27
click at [231, 201] on textarea "**********" at bounding box center [246, 190] width 270 height 27
type textarea "**********"
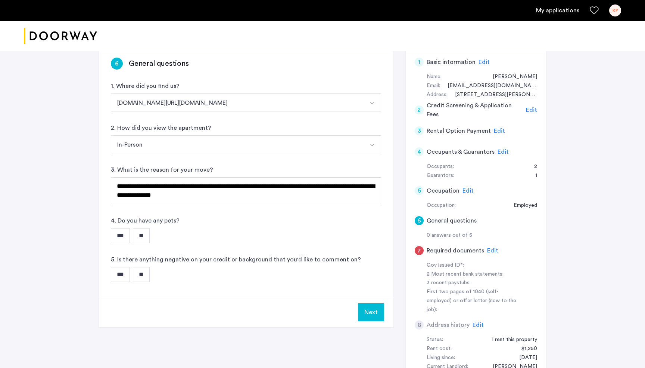
click at [144, 235] on input "**" at bounding box center [141, 235] width 17 height 15
click at [148, 273] on input "**" at bounding box center [141, 274] width 17 height 15
click at [373, 308] on button "Next" at bounding box center [371, 312] width 26 height 18
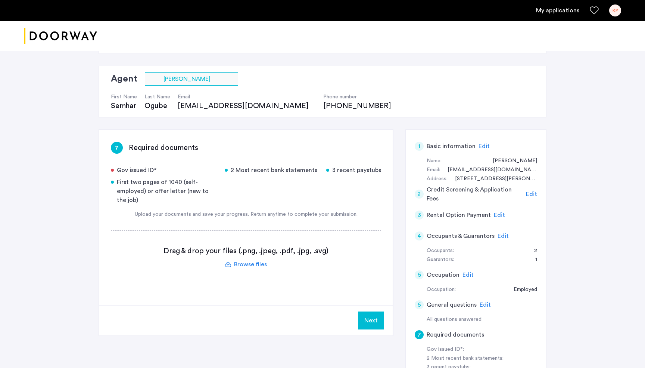
scroll to position [44, 0]
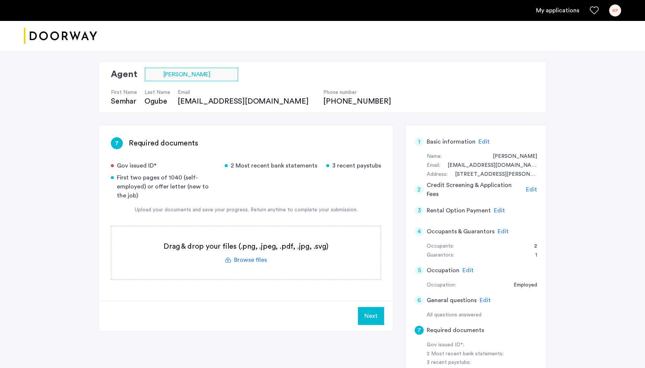
click at [248, 261] on label at bounding box center [246, 252] width 270 height 53
click at [0, 0] on input "file" at bounding box center [0, 0] width 0 height 0
click at [250, 262] on label at bounding box center [246, 252] width 270 height 53
click at [0, 0] on input "file" at bounding box center [0, 0] width 0 height 0
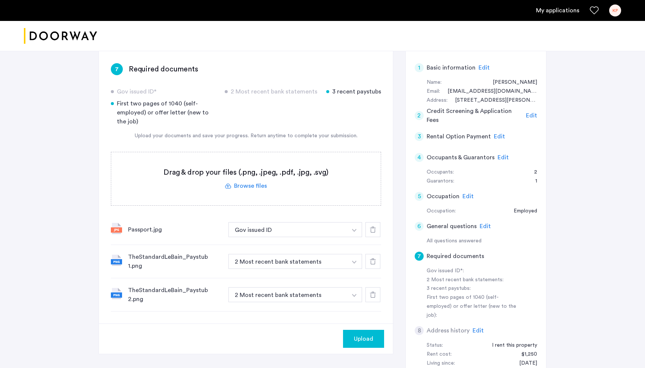
scroll to position [120, 0]
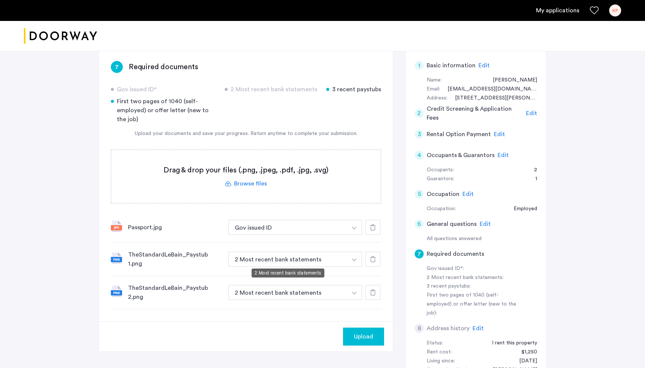
click at [337, 260] on button "2 Most recent bank statements" at bounding box center [288, 258] width 119 height 15
click at [356, 229] on img "button" at bounding box center [354, 227] width 4 height 3
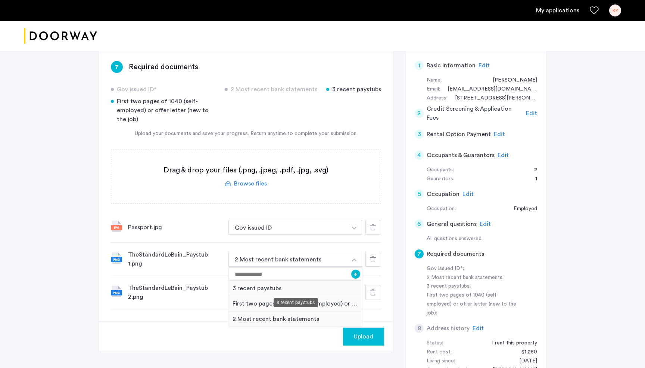
click at [277, 287] on div "3 recent paystubs" at bounding box center [295, 287] width 133 height 15
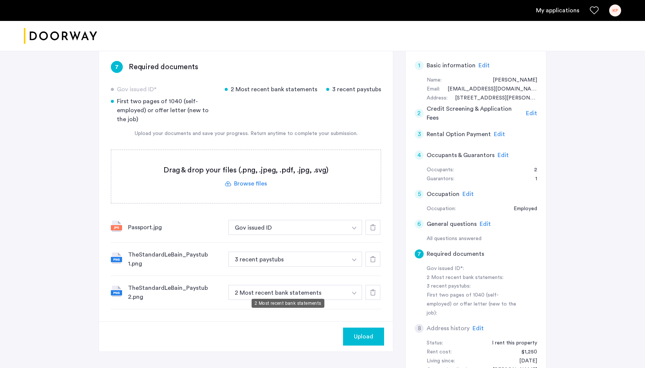
click at [325, 288] on button "2 Most recent bank statements" at bounding box center [288, 292] width 119 height 15
click at [316, 288] on button "2 Most recent bank statements" at bounding box center [288, 292] width 119 height 15
click at [342, 288] on button "2 Most recent bank statements" at bounding box center [288, 292] width 119 height 15
click at [356, 235] on button "button" at bounding box center [354, 227] width 15 height 15
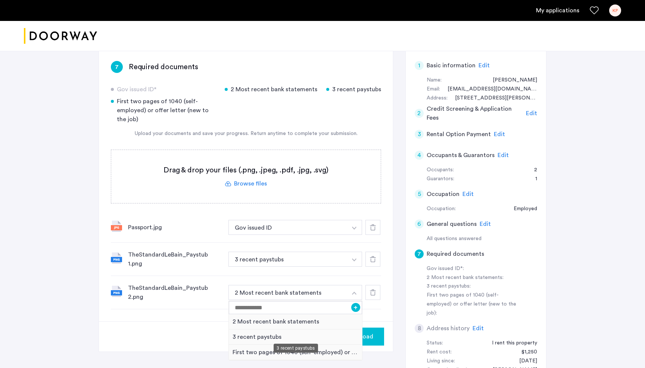
click at [249, 334] on div "3 recent paystubs" at bounding box center [295, 336] width 133 height 15
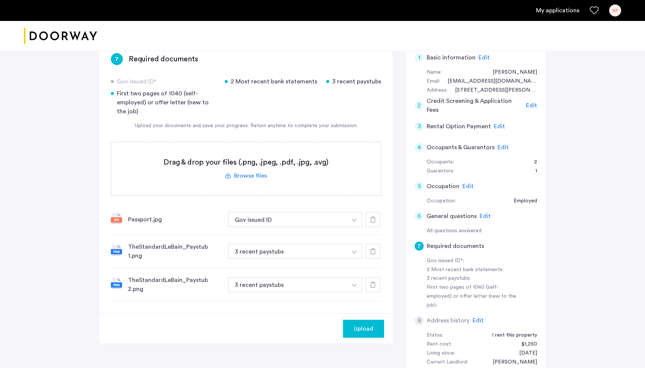
scroll to position [128, 0]
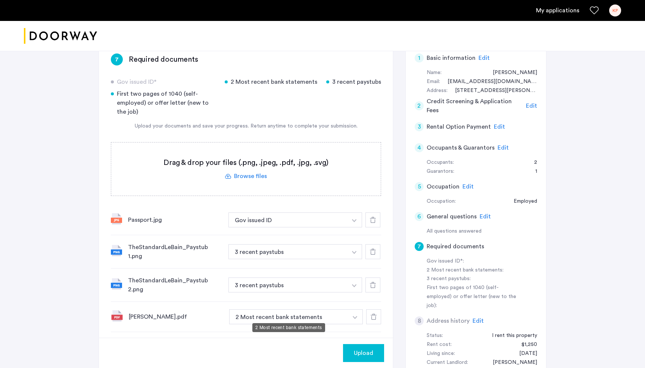
click at [312, 309] on button "2 Most recent bank statements" at bounding box center [288, 316] width 119 height 15
click at [271, 312] on button "2 Most recent bank statements" at bounding box center [288, 316] width 119 height 15
click at [354, 222] on img "button" at bounding box center [354, 220] width 4 height 3
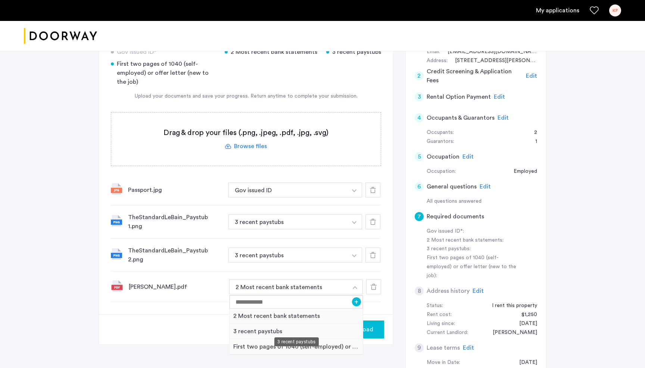
scroll to position [158, 0]
click at [268, 323] on div "3 recent paystubs" at bounding box center [296, 330] width 133 height 15
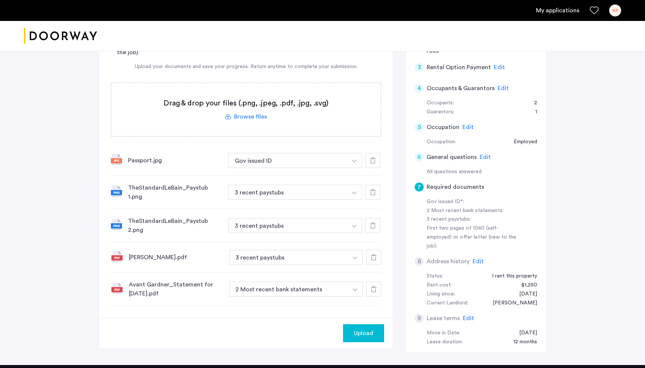
scroll to position [189, 0]
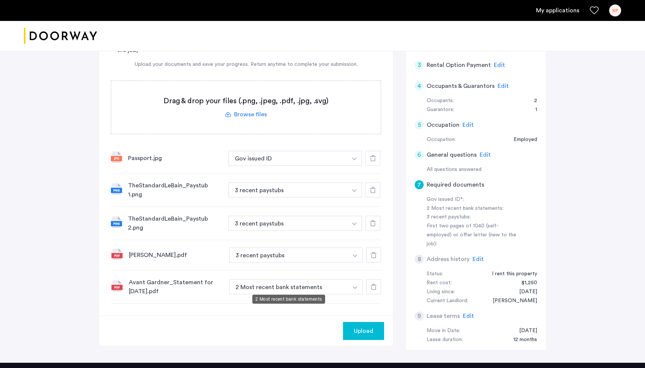
click at [301, 282] on button "2 Most recent bank statements" at bounding box center [288, 286] width 119 height 15
click at [356, 160] on img "button" at bounding box center [354, 158] width 4 height 3
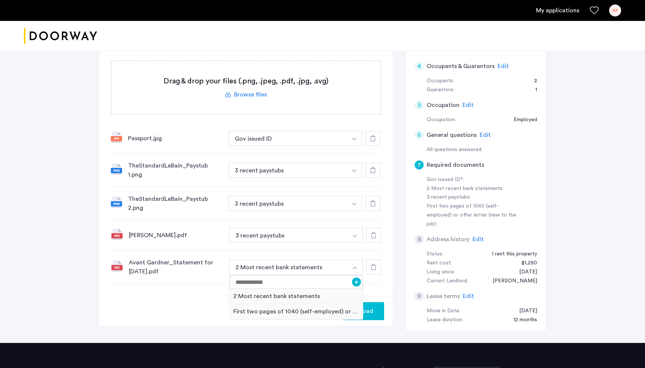
scroll to position [210, 0]
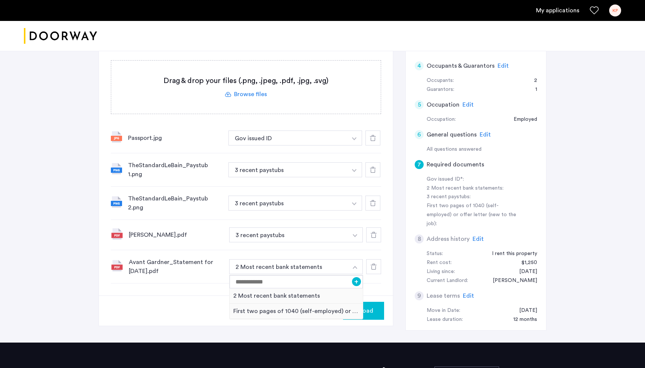
click at [350, 263] on button "button" at bounding box center [355, 266] width 15 height 15
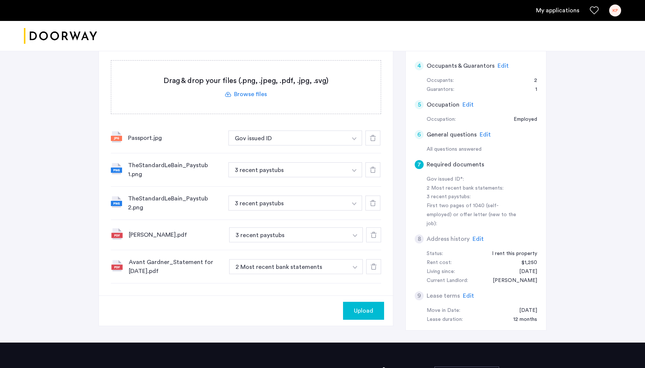
click at [374, 264] on icon at bounding box center [374, 266] width 6 height 6
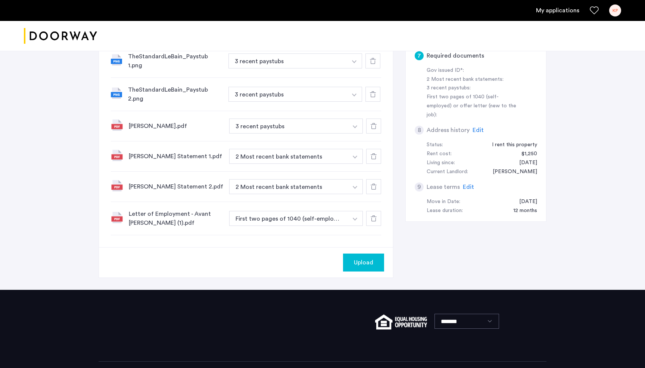
scroll to position [346, 0]
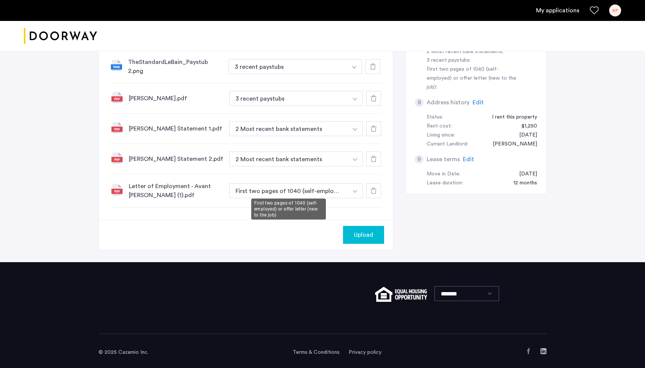
click at [260, 190] on button "First two pages of 1040 (self-employed) or offer letter (new to the job)" at bounding box center [288, 190] width 119 height 15
click at [302, 184] on button "First two pages of 1040 (self-employed) or offer letter (new to the job)" at bounding box center [288, 190] width 119 height 15
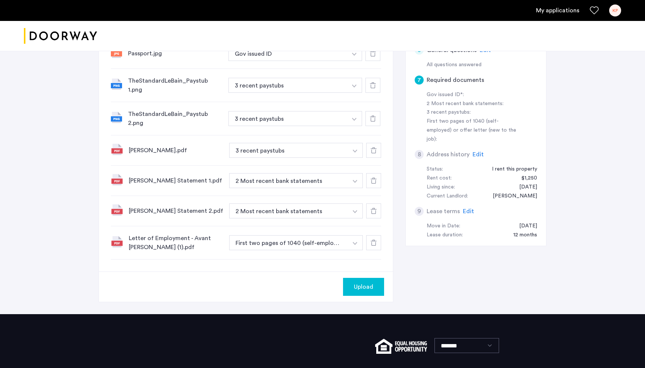
scroll to position [292, 0]
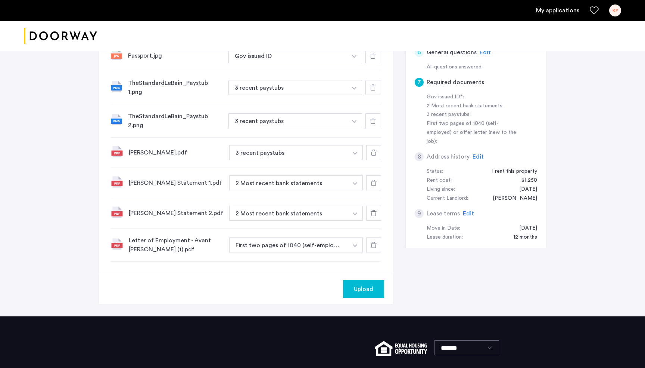
click at [367, 290] on button "Upload" at bounding box center [363, 289] width 41 height 18
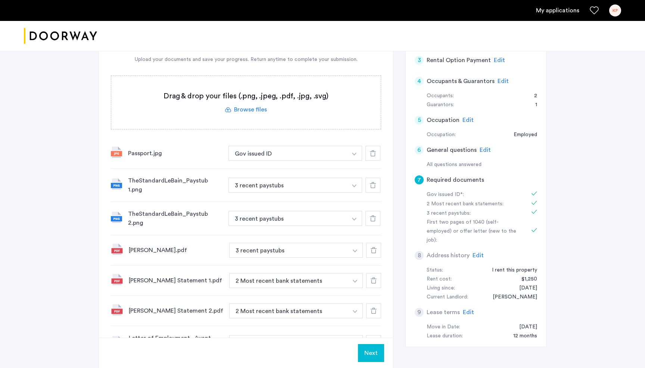
scroll to position [281, 0]
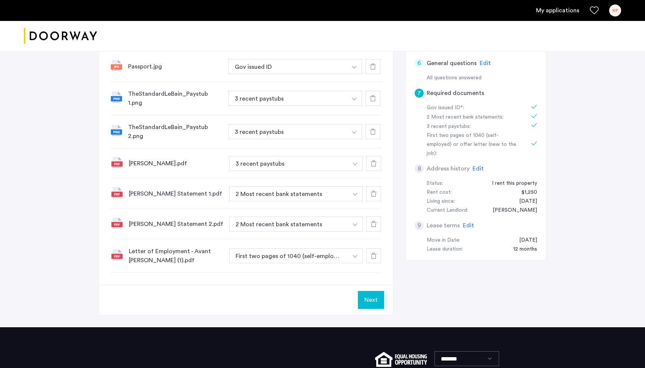
click at [369, 300] on button "Next" at bounding box center [371, 300] width 26 height 18
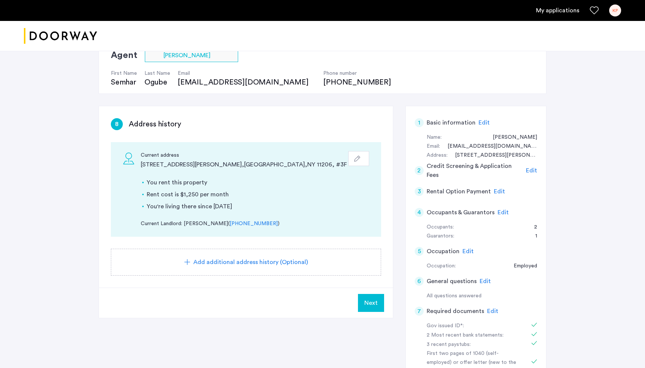
scroll to position [68, 0]
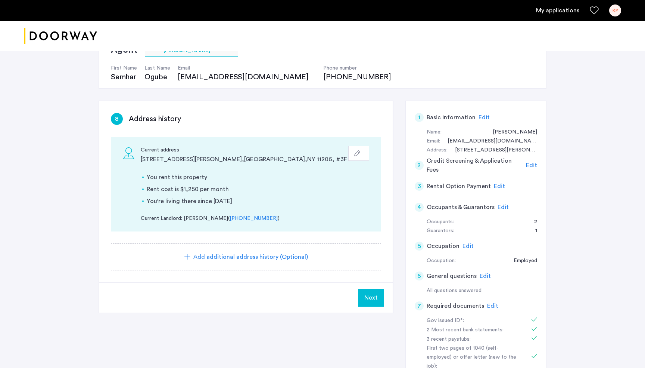
click at [372, 297] on span "Next" at bounding box center [371, 297] width 13 height 9
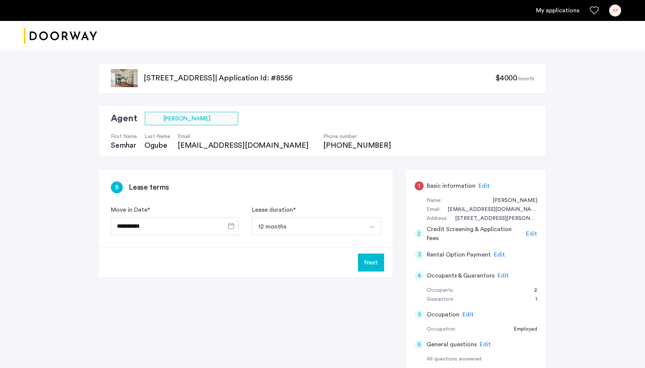
click at [298, 228] on button "12 months" at bounding box center [308, 226] width 112 height 18
click at [335, 190] on div "9 Lease terms" at bounding box center [246, 187] width 270 height 12
click at [378, 268] on button "Next" at bounding box center [371, 262] width 26 height 18
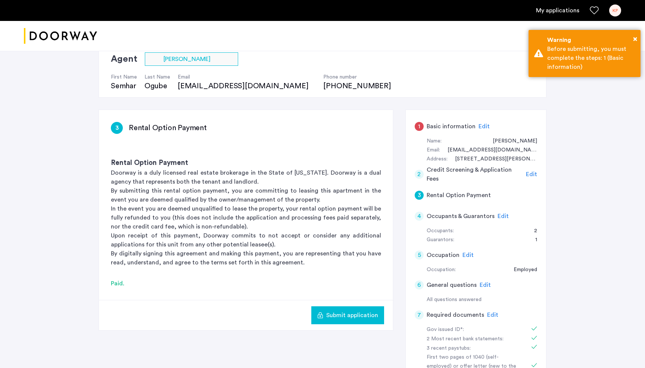
scroll to position [64, 0]
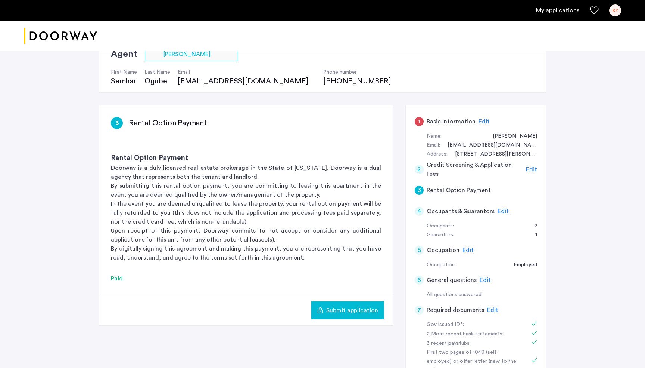
click at [482, 120] on span "Edit" at bounding box center [484, 121] width 11 height 6
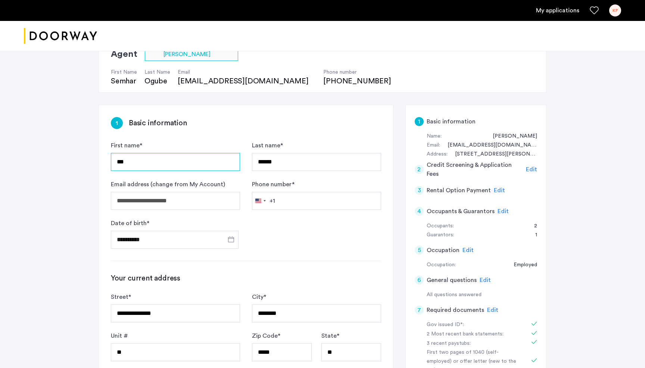
click at [192, 161] on input "***" at bounding box center [175, 162] width 129 height 18
click at [291, 201] on input "Phone number *" at bounding box center [316, 201] width 129 height 18
type input "**********"
click at [323, 245] on form "**********" at bounding box center [246, 195] width 270 height 108
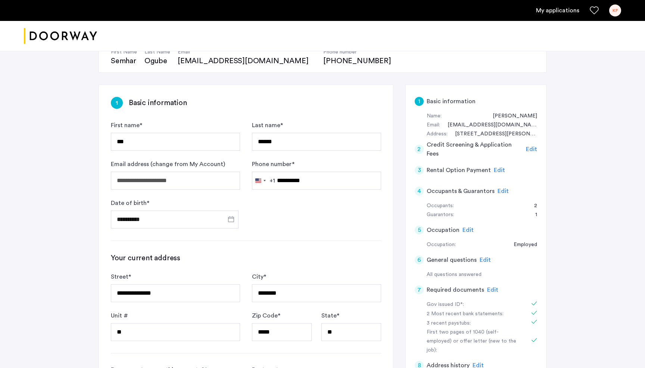
click at [341, 224] on form "**********" at bounding box center [246, 175] width 270 height 108
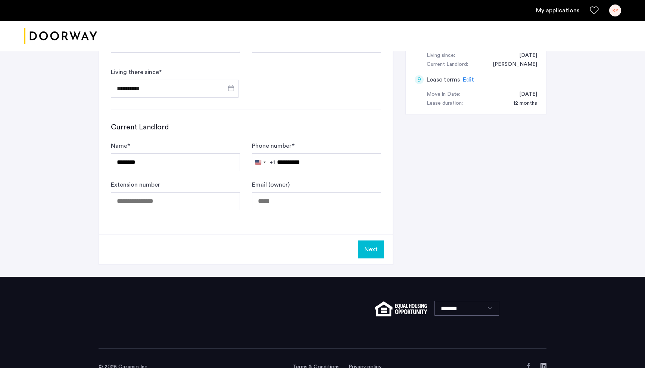
scroll to position [428, 0]
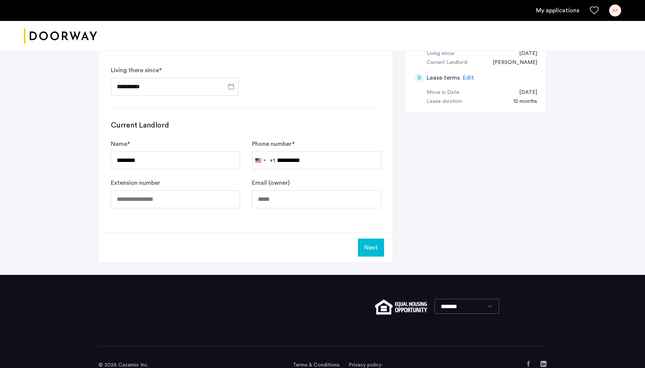
click at [380, 253] on button "Next" at bounding box center [371, 247] width 26 height 18
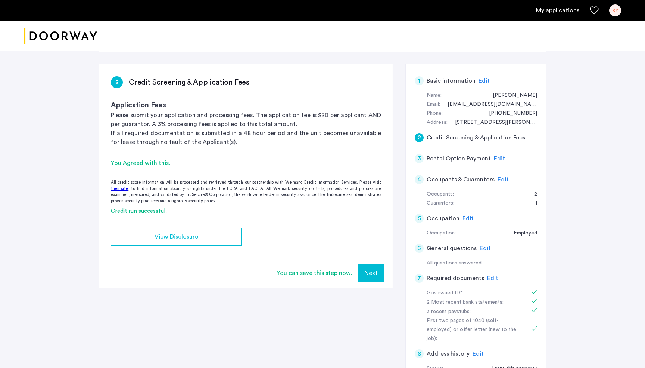
scroll to position [97, 0]
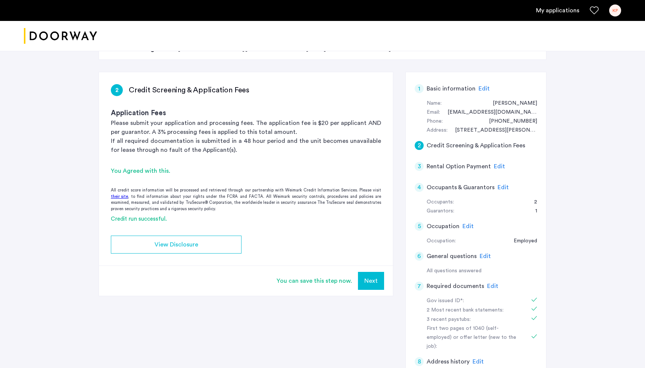
click at [375, 282] on button "Next" at bounding box center [371, 281] width 26 height 18
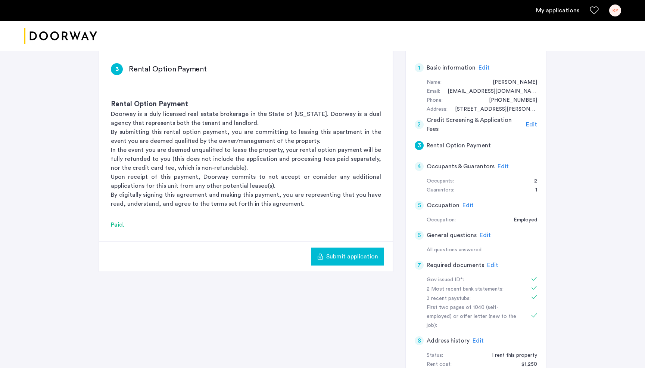
scroll to position [137, 0]
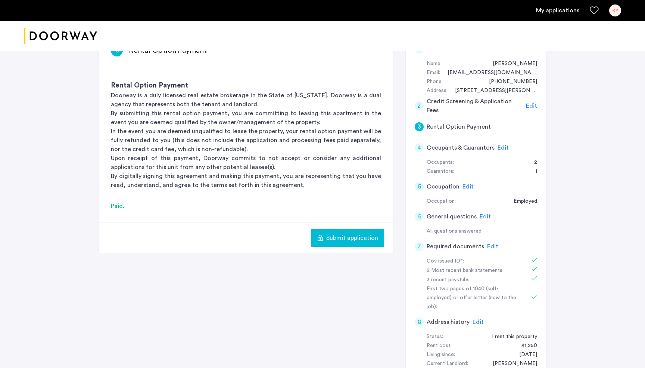
click at [498, 147] on span "Edit" at bounding box center [503, 148] width 11 height 6
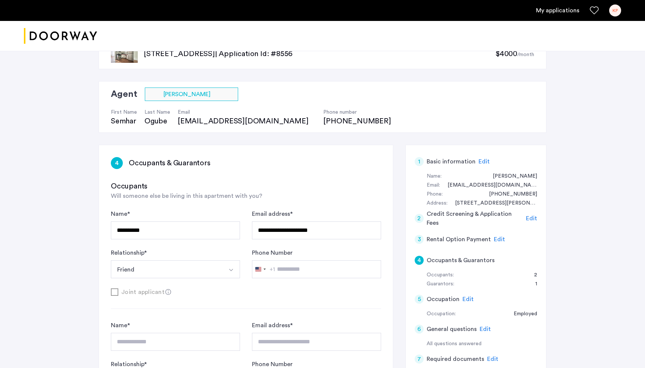
scroll to position [23, 0]
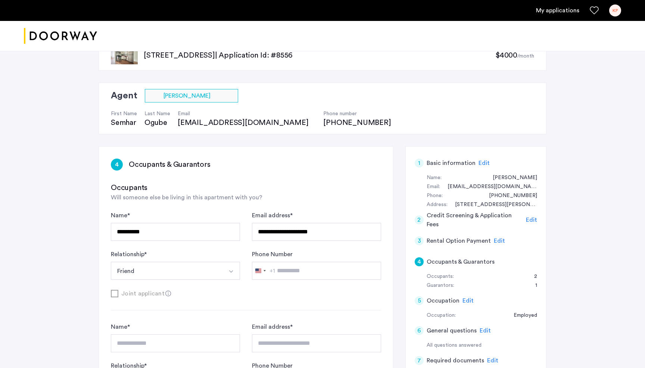
click at [494, 241] on span "Edit" at bounding box center [499, 241] width 11 height 6
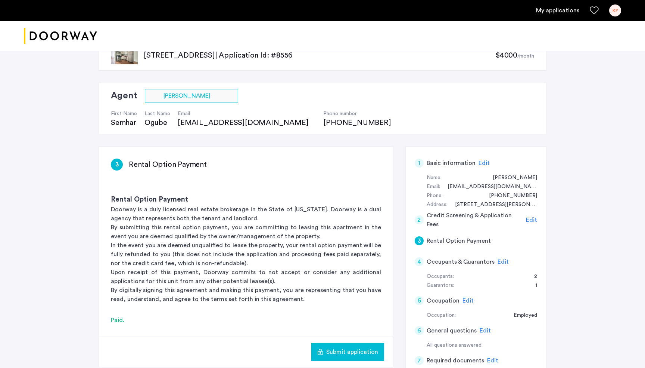
scroll to position [60, 0]
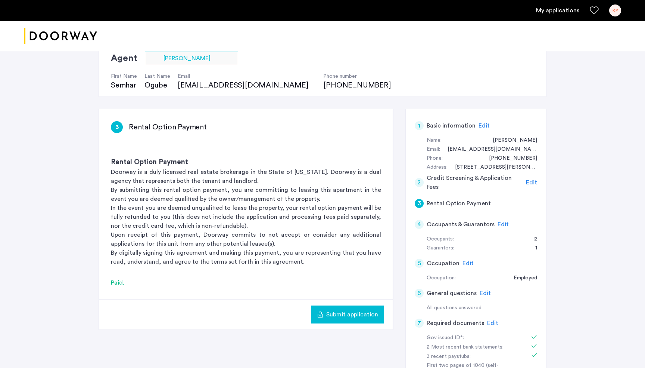
click at [354, 314] on span "Submit application" at bounding box center [352, 314] width 52 height 9
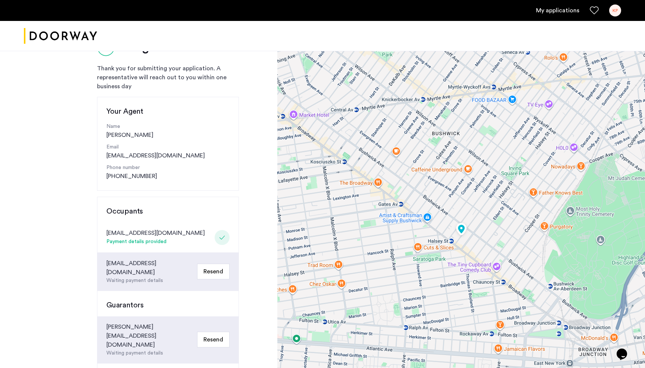
scroll to position [31, 0]
